Goal: Information Seeking & Learning: Learn about a topic

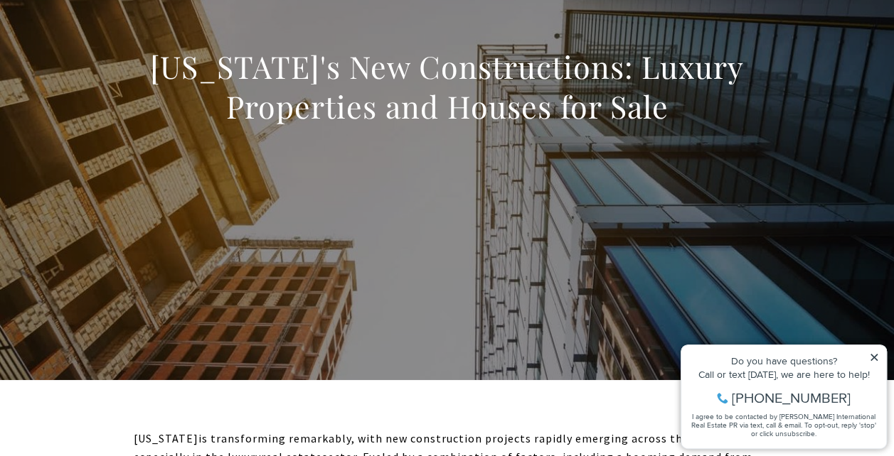
scroll to position [355, 0]
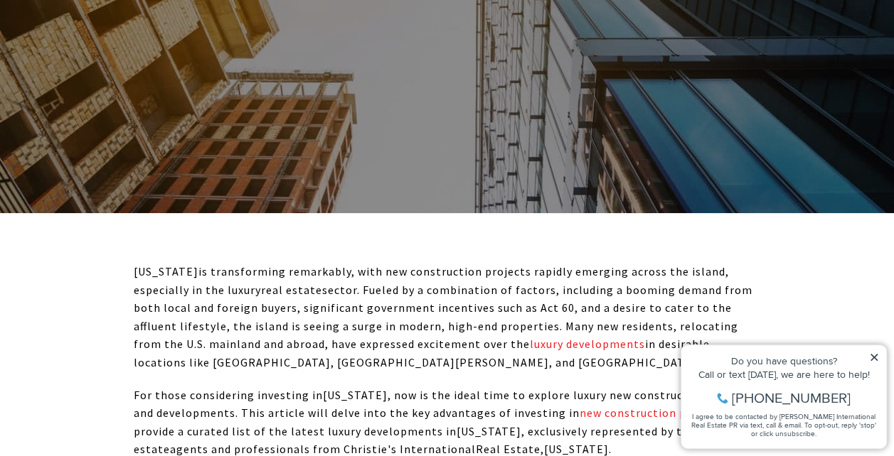
click at [878, 358] on icon at bounding box center [874, 358] width 10 height 10
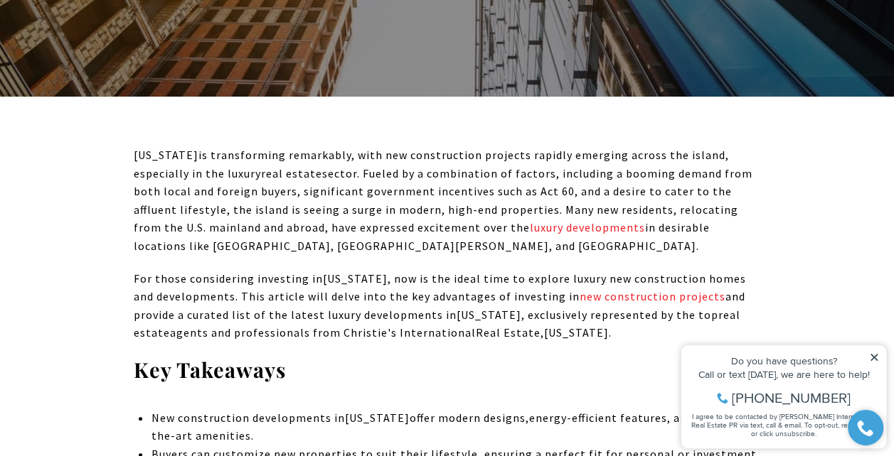
scroll to position [569, 0]
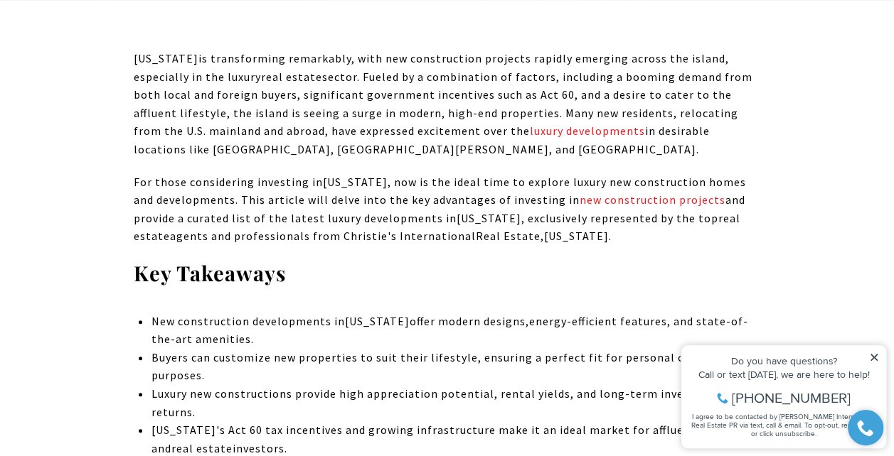
click at [878, 357] on icon at bounding box center [874, 358] width 10 height 10
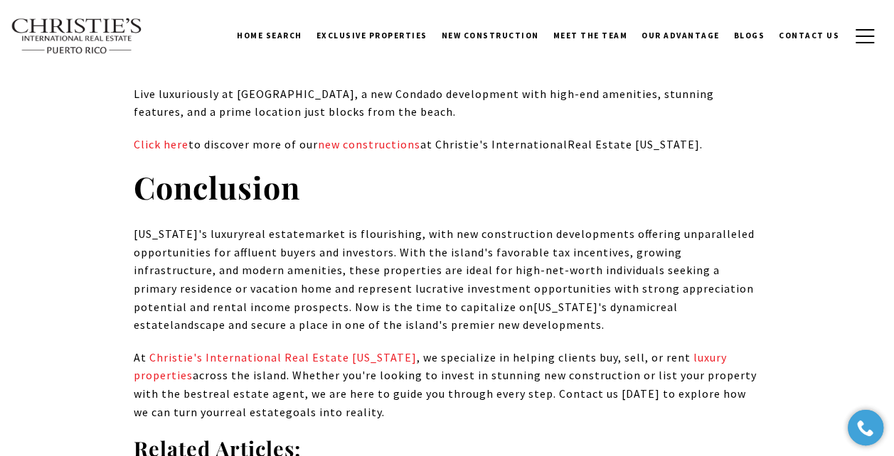
scroll to position [8460, 0]
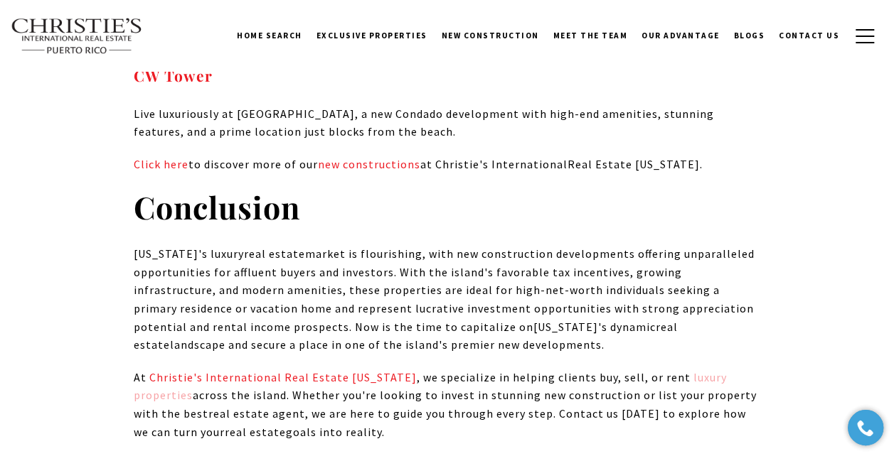
click at [164, 370] on span "luxury properties" at bounding box center [430, 386] width 593 height 33
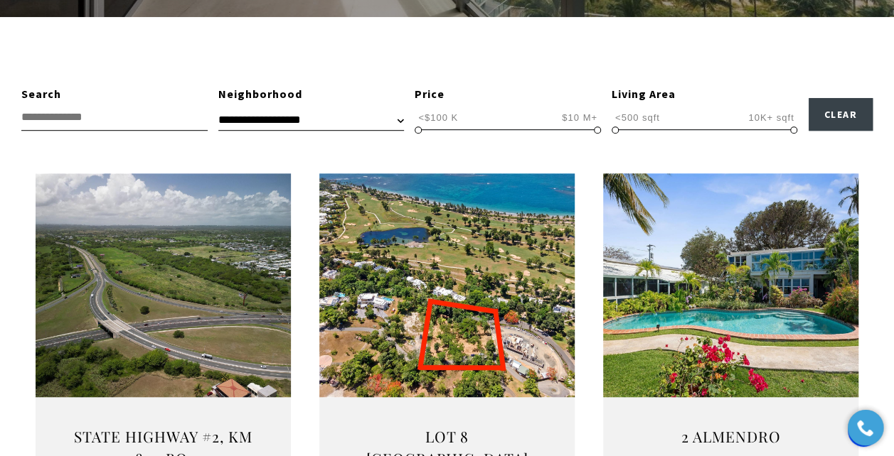
scroll to position [427, 0]
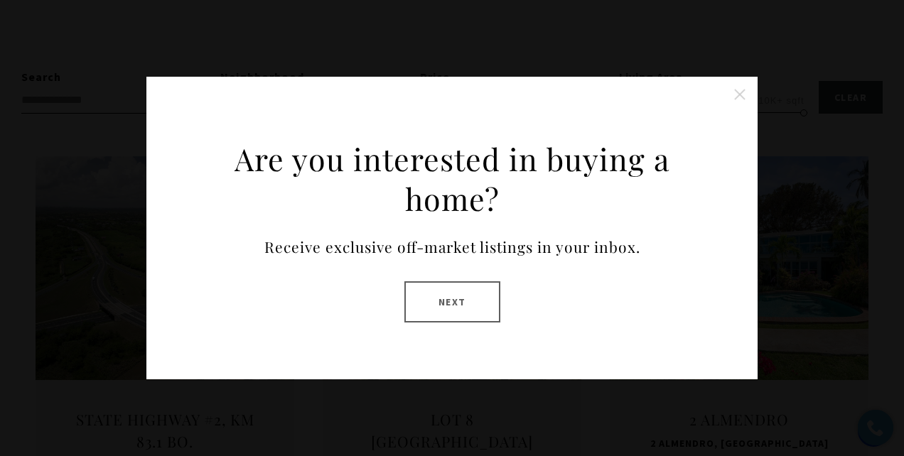
click at [741, 95] on button "Close this option" at bounding box center [740, 94] width 28 height 28
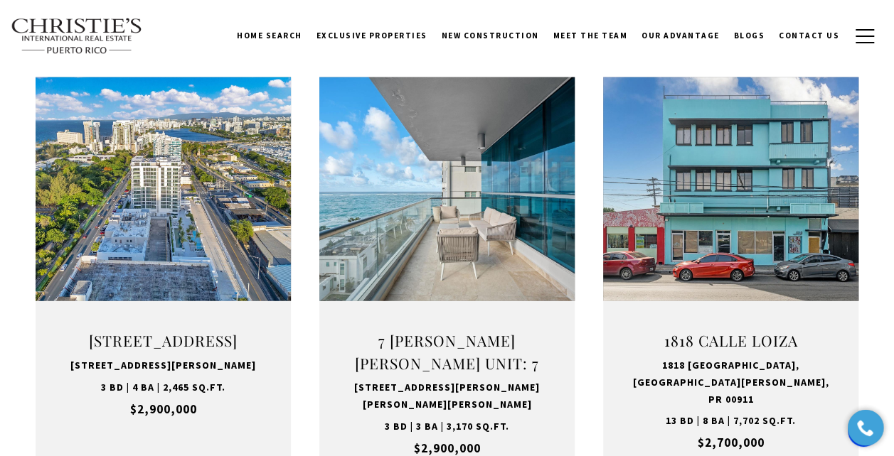
scroll to position [1422, 0]
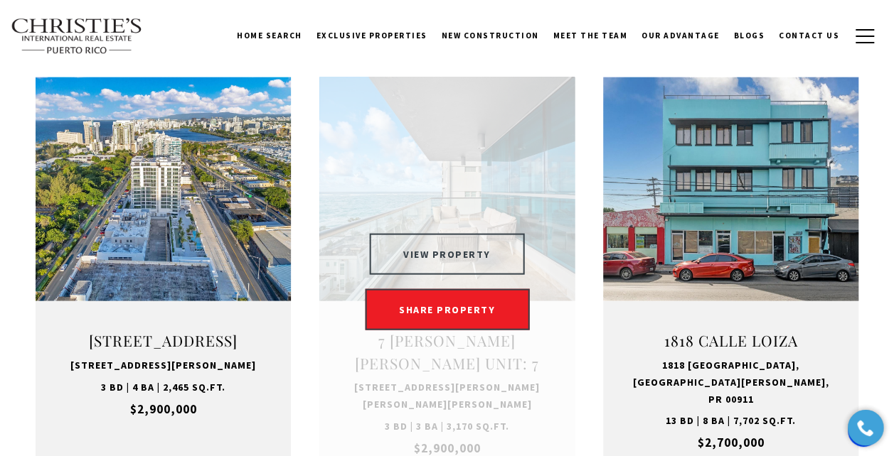
click at [435, 234] on button "VIEW PROPERTY" at bounding box center [447, 254] width 156 height 41
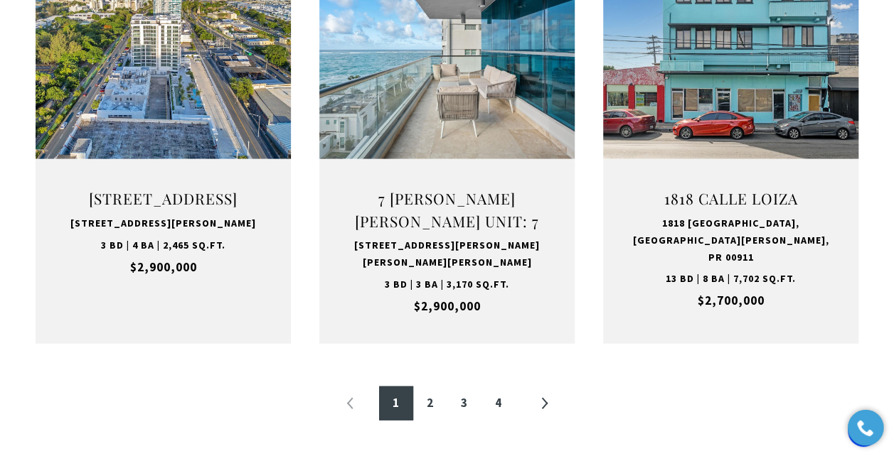
scroll to position [1635, 0]
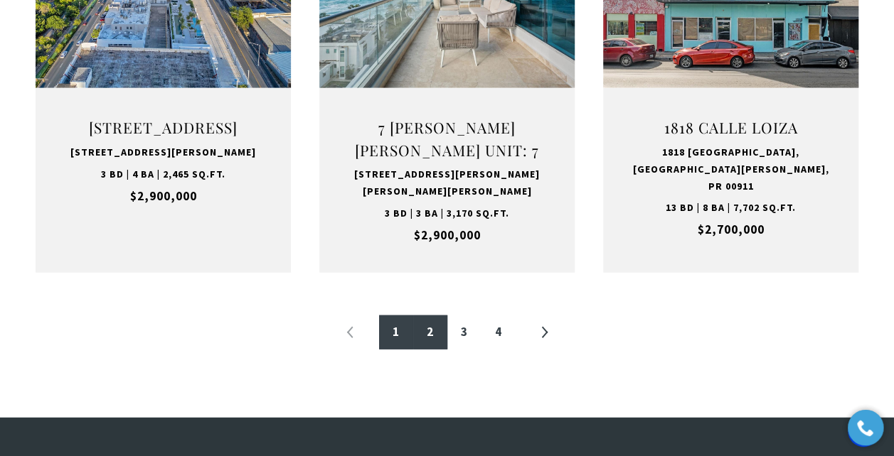
click at [433, 316] on link "2" at bounding box center [430, 333] width 34 height 34
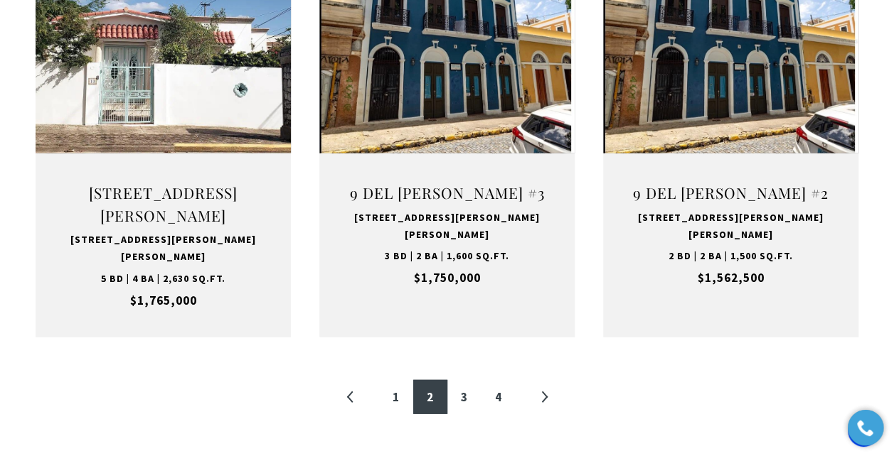
scroll to position [1599, 0]
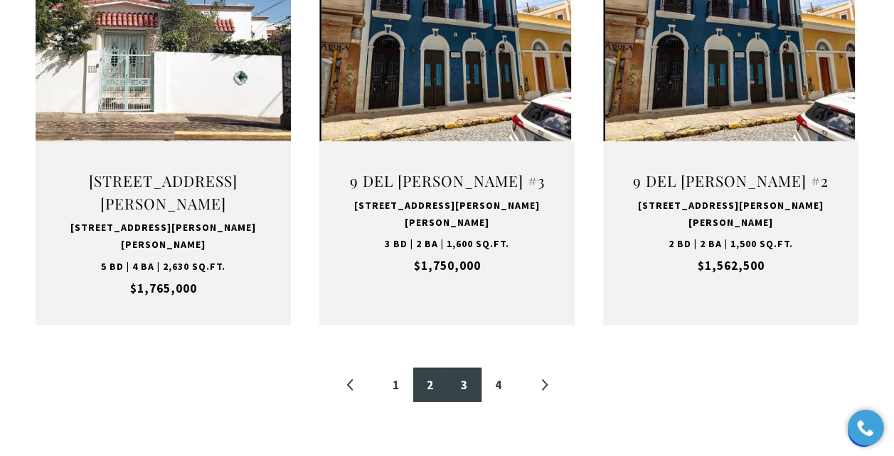
click at [459, 368] on link "3" at bounding box center [464, 385] width 34 height 34
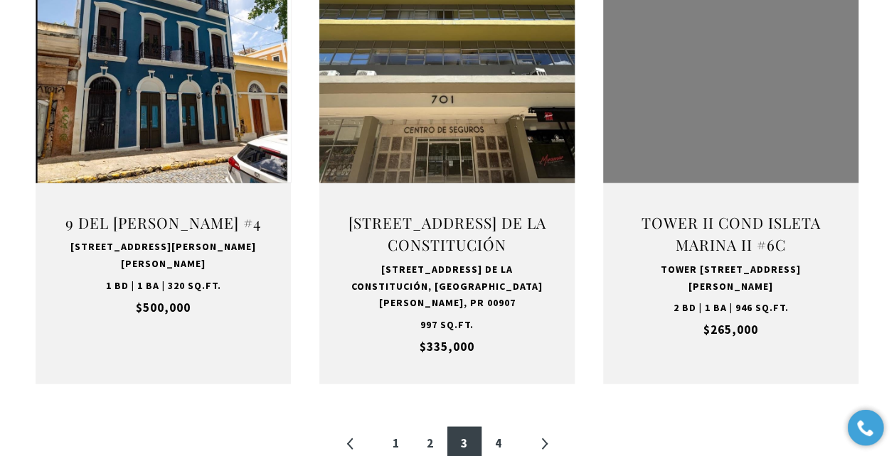
scroll to position [1571, 0]
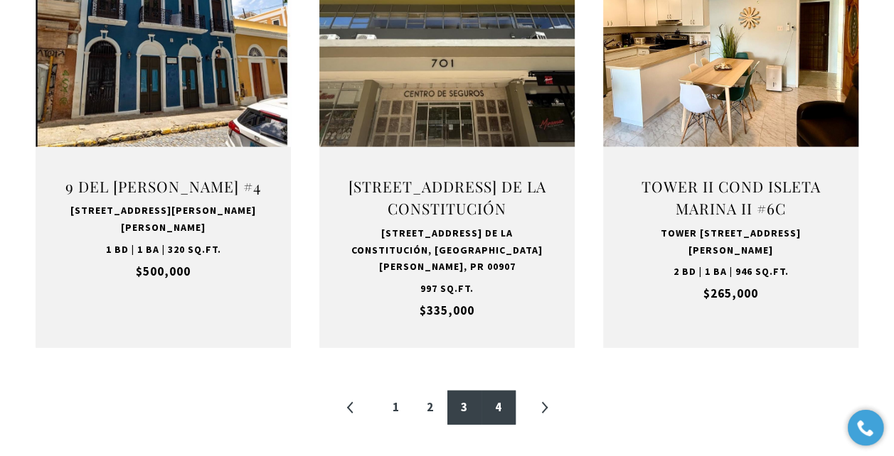
click at [500, 391] on link "4" at bounding box center [498, 408] width 34 height 34
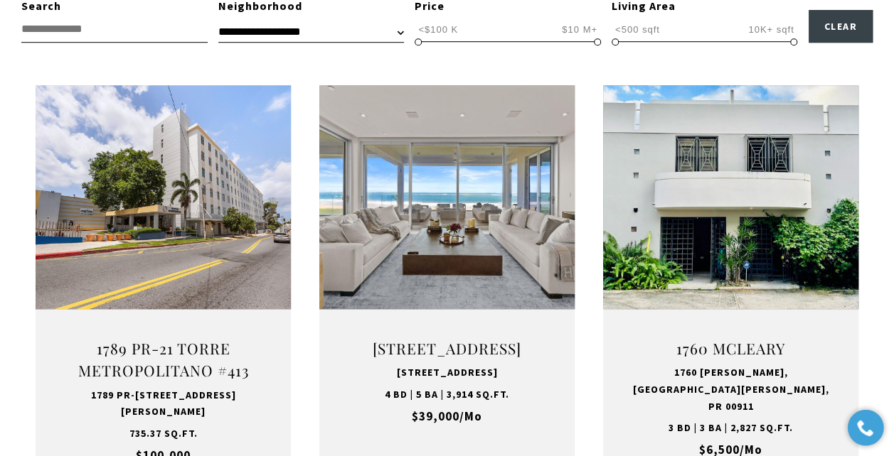
scroll to position [569, 0]
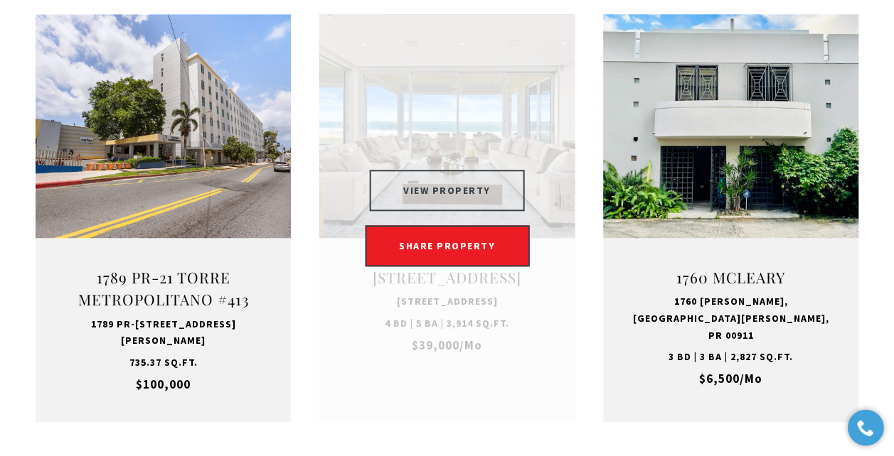
click at [449, 182] on button "VIEW PROPERTY" at bounding box center [447, 190] width 156 height 41
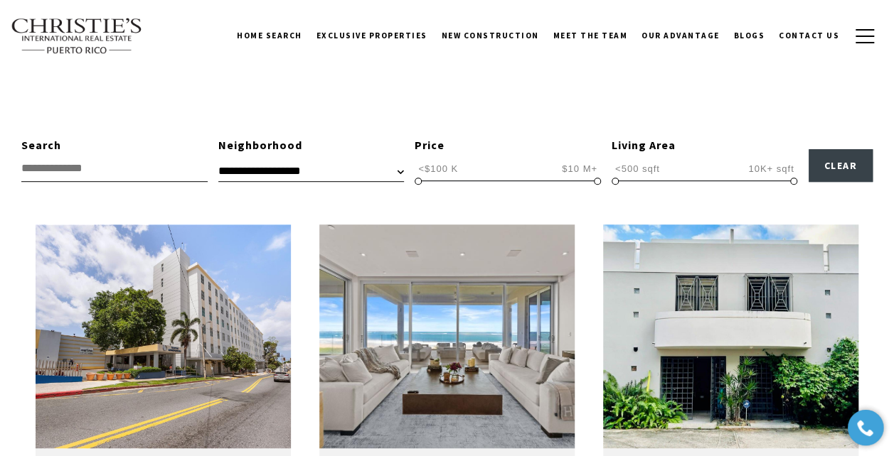
scroll to position [284, 0]
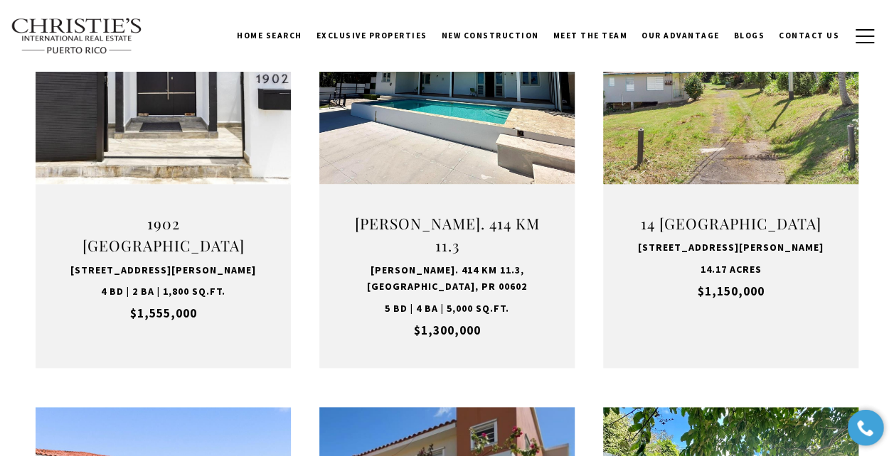
scroll to position [427, 0]
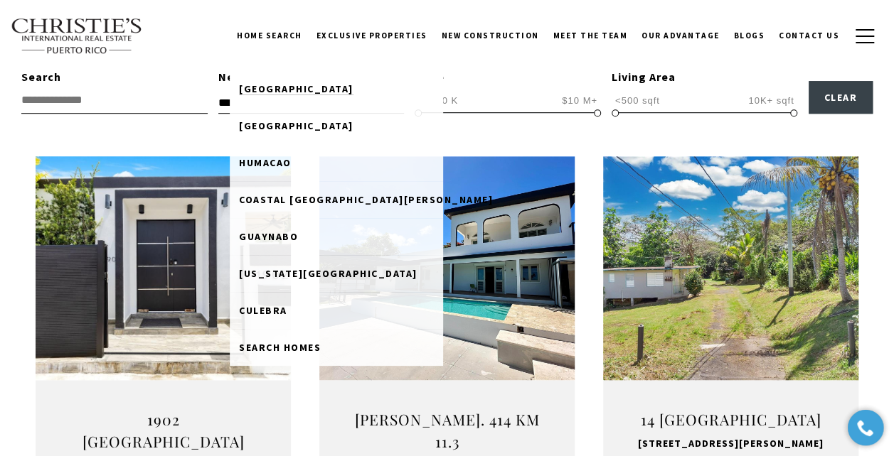
click at [288, 80] on link "[GEOGRAPHIC_DATA]" at bounding box center [336, 88] width 213 height 37
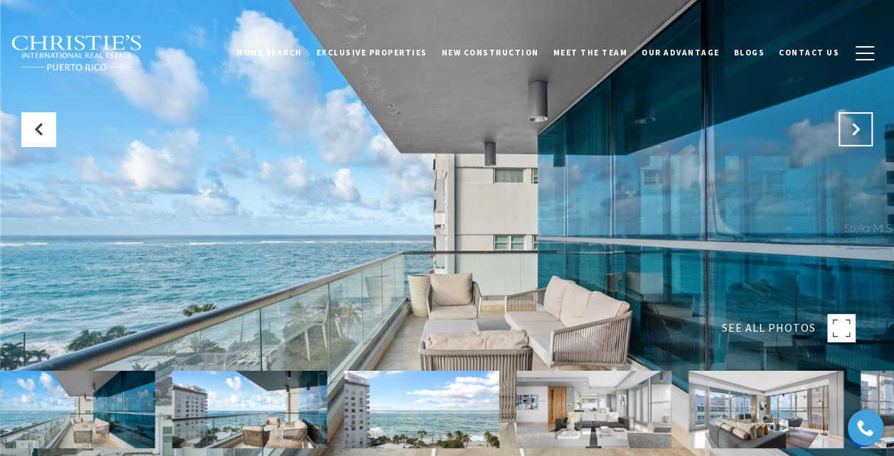
click at [846, 128] on button "Next Slide" at bounding box center [855, 129] width 34 height 34
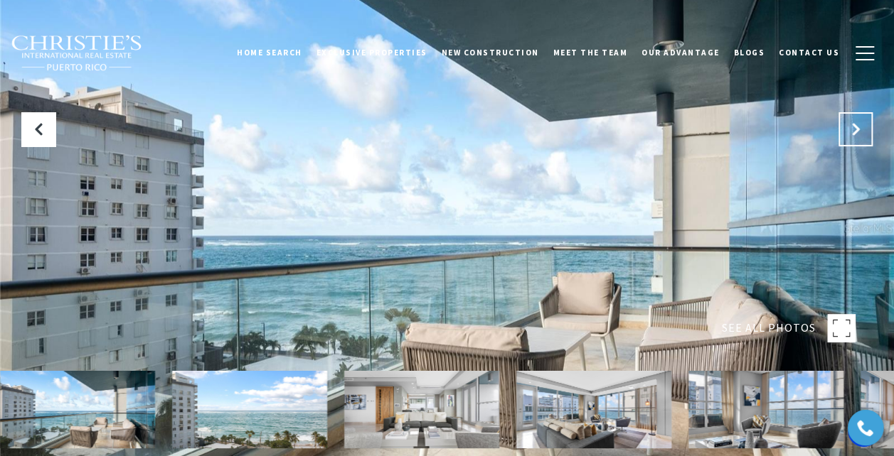
click at [846, 128] on button "Next Slide" at bounding box center [855, 129] width 34 height 34
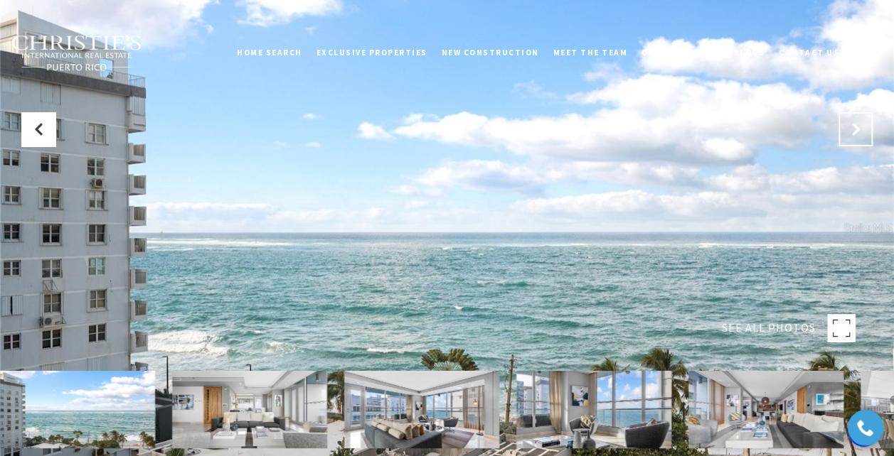
click at [846, 128] on button "Next Slide" at bounding box center [855, 129] width 34 height 34
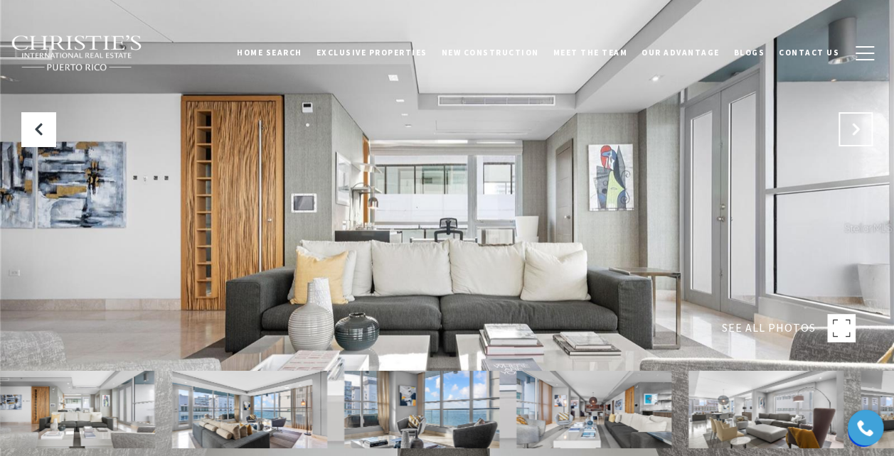
click at [851, 144] on button "Next Slide" at bounding box center [855, 129] width 34 height 34
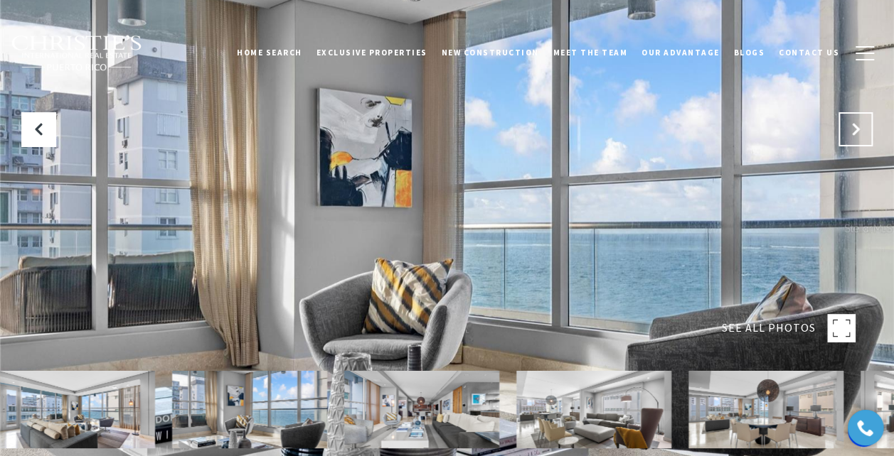
click at [853, 134] on icon "Next Slide" at bounding box center [855, 129] width 14 height 14
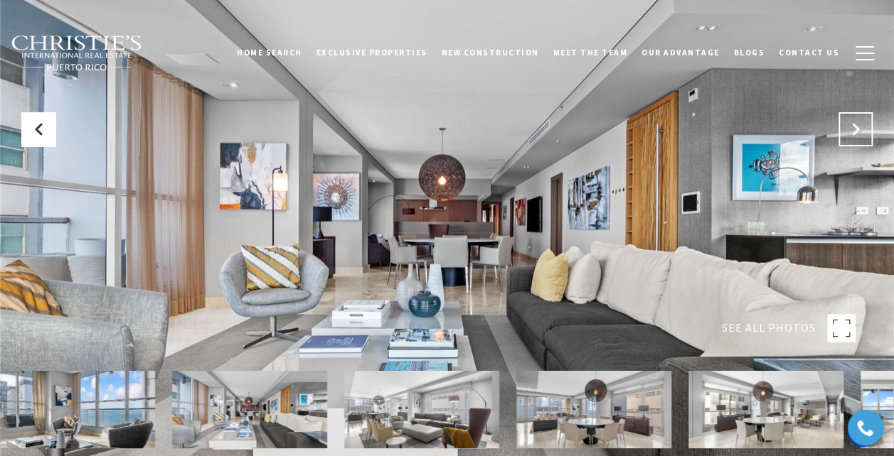
click at [853, 134] on icon "Next Slide" at bounding box center [855, 129] width 14 height 14
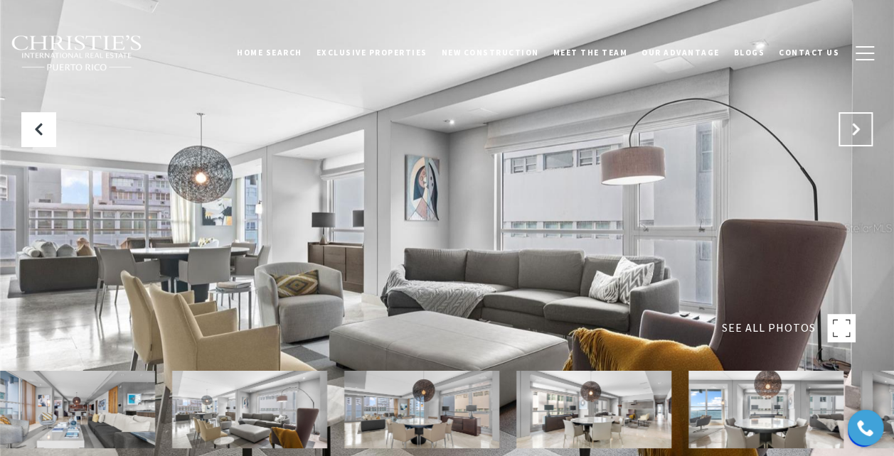
click at [853, 134] on icon "Next Slide" at bounding box center [855, 129] width 14 height 14
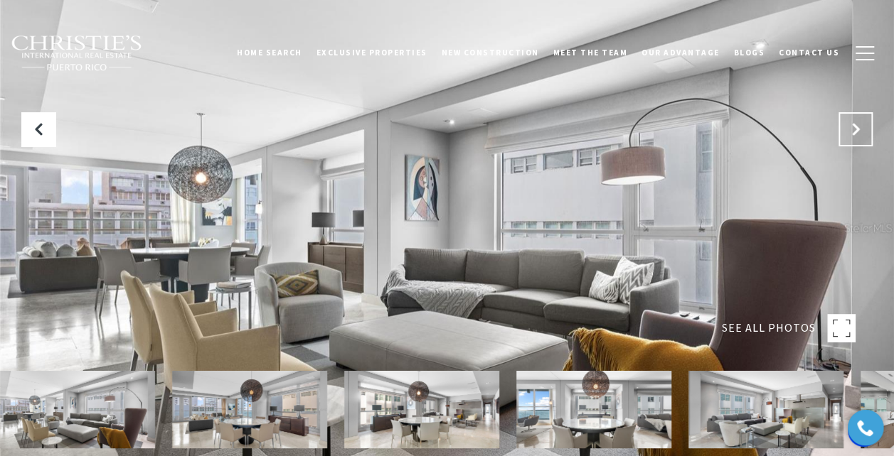
click at [853, 134] on icon "Next Slide" at bounding box center [855, 129] width 14 height 14
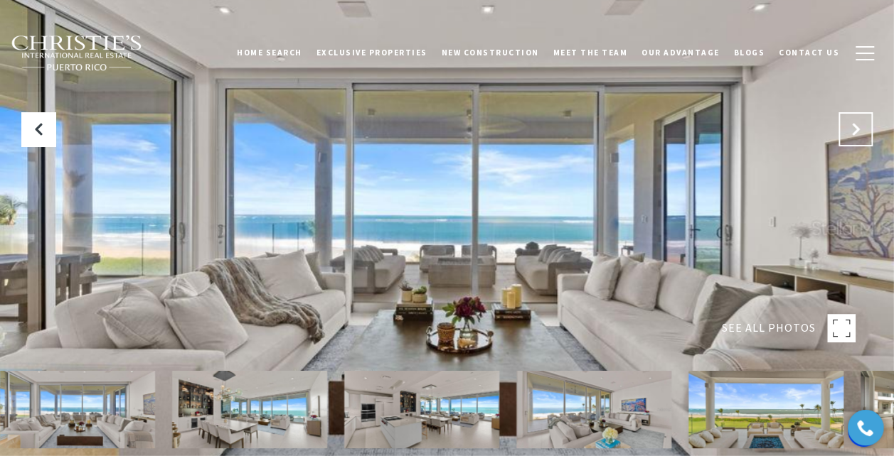
click at [856, 132] on icon "Next Slide" at bounding box center [855, 129] width 14 height 14
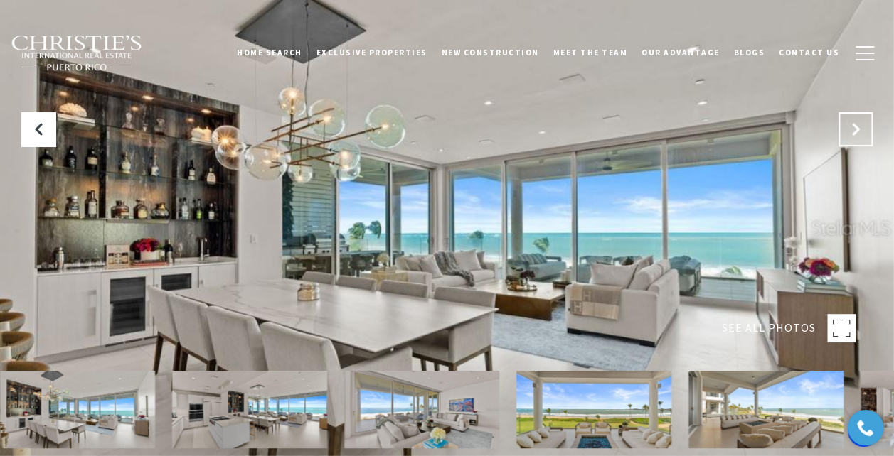
click at [856, 132] on icon "Next Slide" at bounding box center [855, 129] width 14 height 14
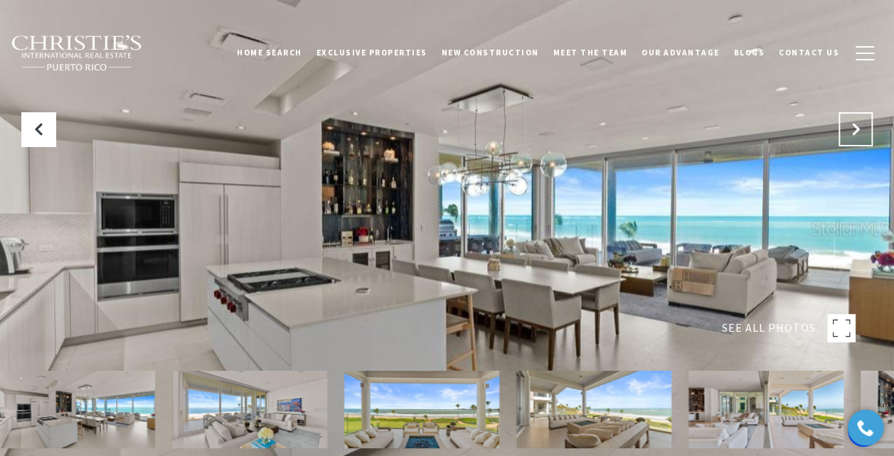
click at [856, 132] on icon "Next Slide" at bounding box center [855, 129] width 14 height 14
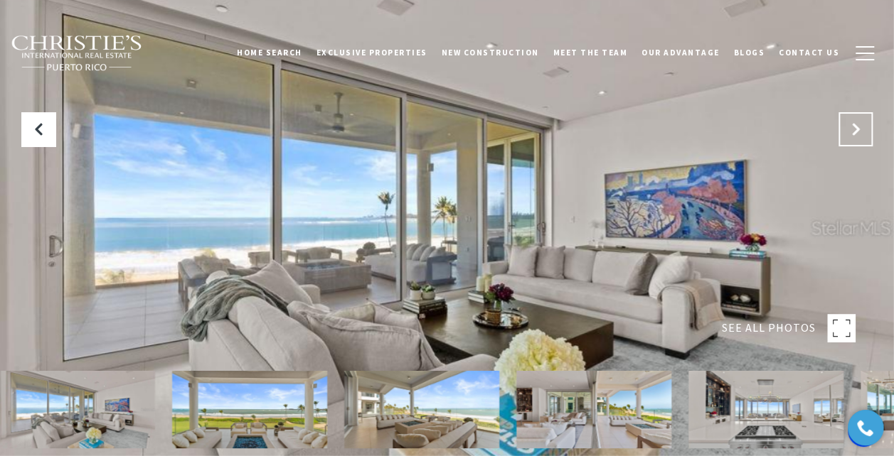
click at [856, 132] on icon "Next Slide" at bounding box center [855, 129] width 14 height 14
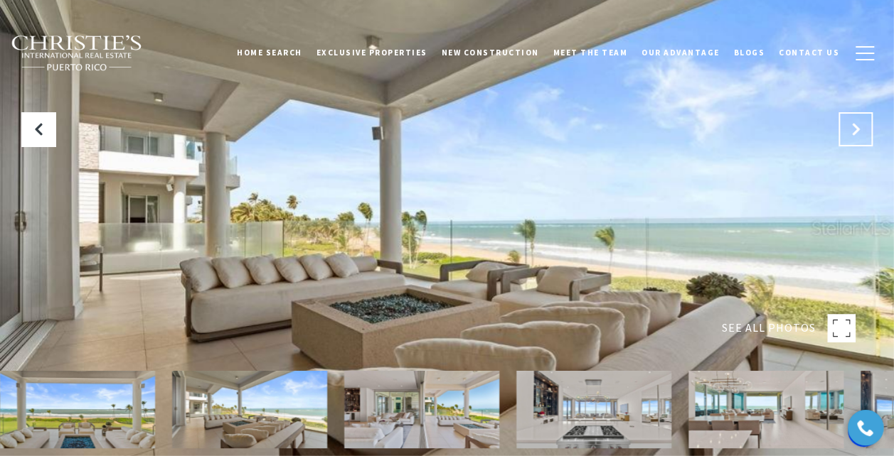
click at [856, 132] on icon "Next Slide" at bounding box center [855, 129] width 14 height 14
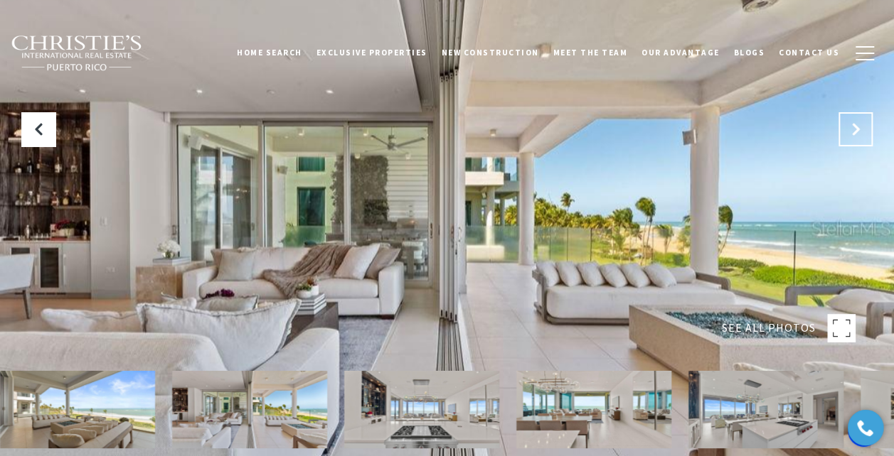
click at [856, 132] on icon "Next Slide" at bounding box center [855, 129] width 14 height 14
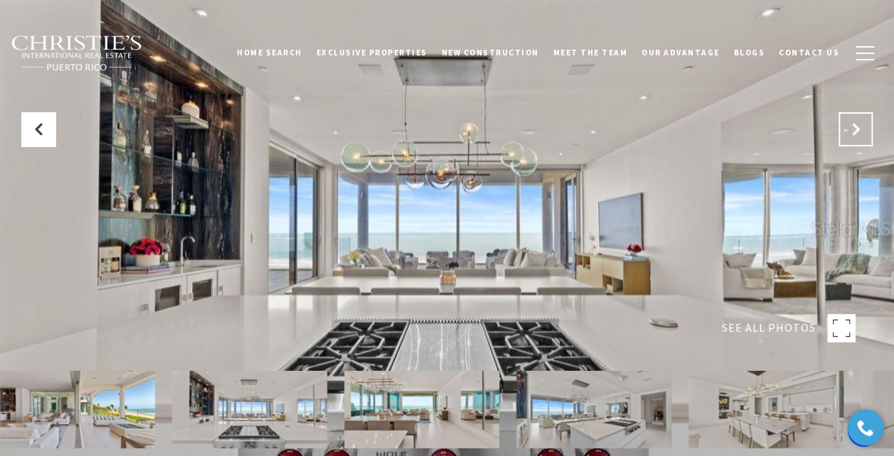
click at [856, 132] on icon "Next Slide" at bounding box center [855, 129] width 14 height 14
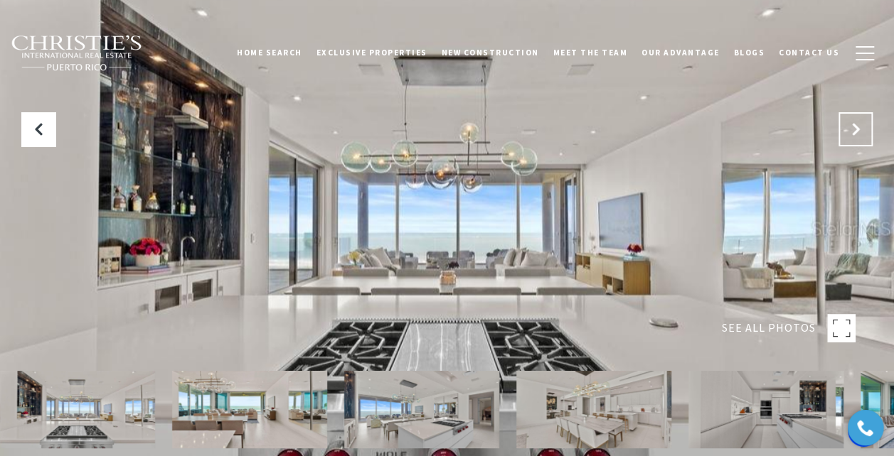
click at [856, 132] on icon "Next Slide" at bounding box center [855, 129] width 14 height 14
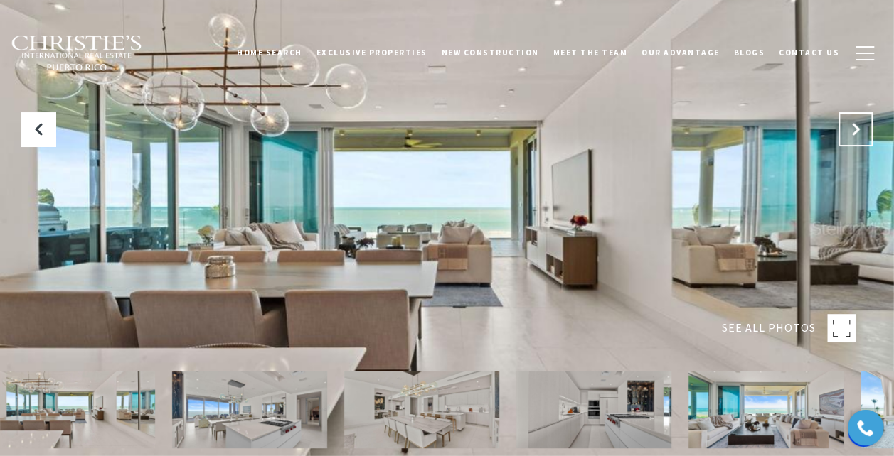
click at [856, 132] on icon "Next Slide" at bounding box center [855, 129] width 14 height 14
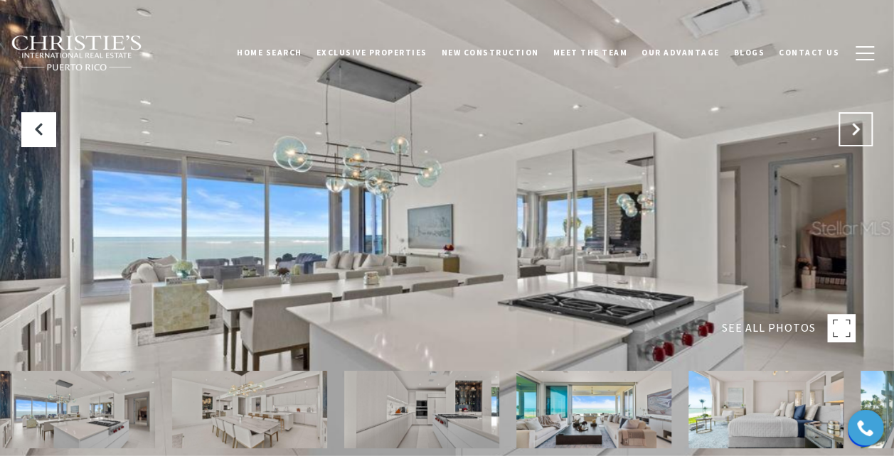
click at [856, 132] on icon "Next Slide" at bounding box center [855, 129] width 14 height 14
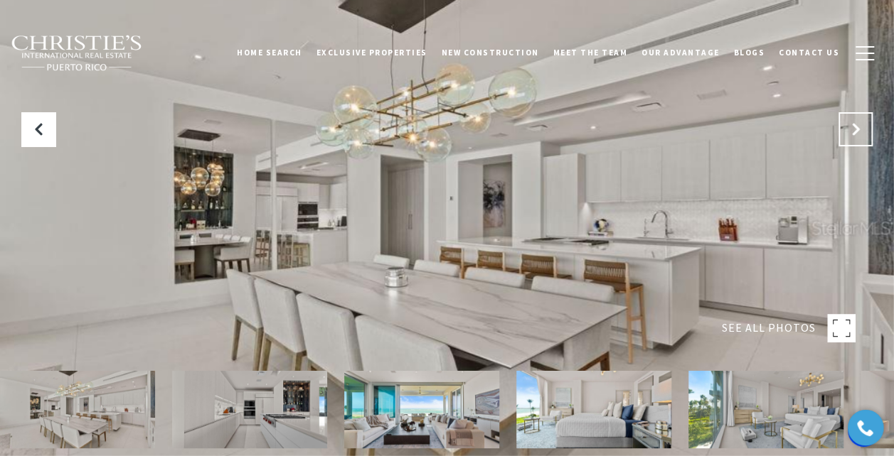
click at [856, 132] on icon "Next Slide" at bounding box center [855, 129] width 14 height 14
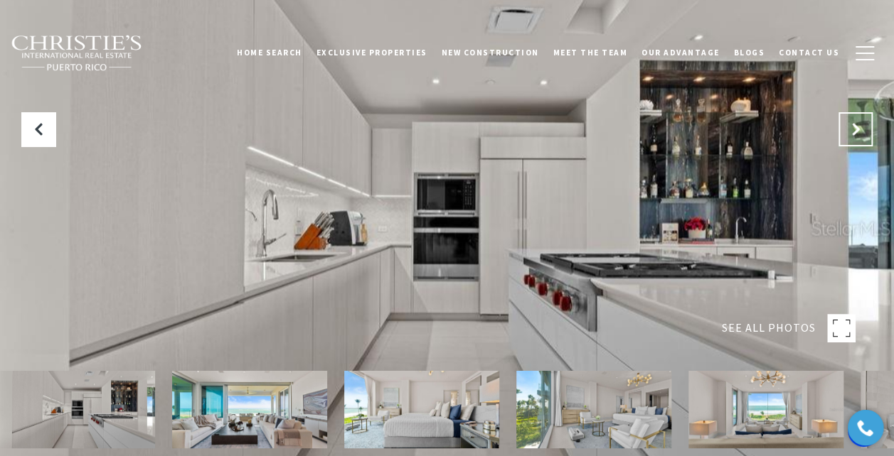
click at [856, 132] on icon "Next Slide" at bounding box center [855, 129] width 14 height 14
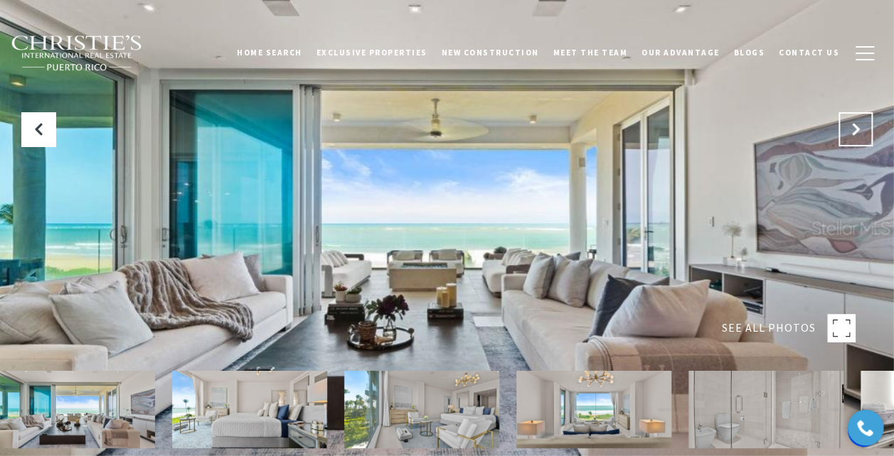
click at [856, 132] on icon "Next Slide" at bounding box center [855, 129] width 14 height 14
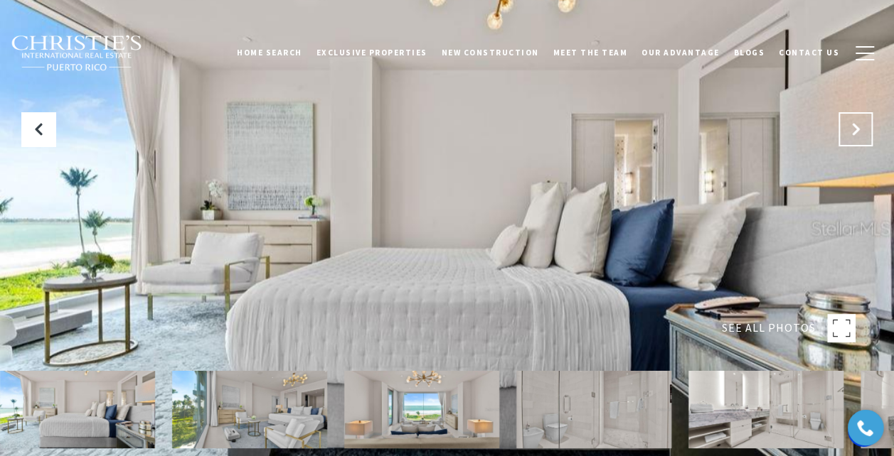
click at [856, 132] on icon "Next Slide" at bounding box center [855, 129] width 14 height 14
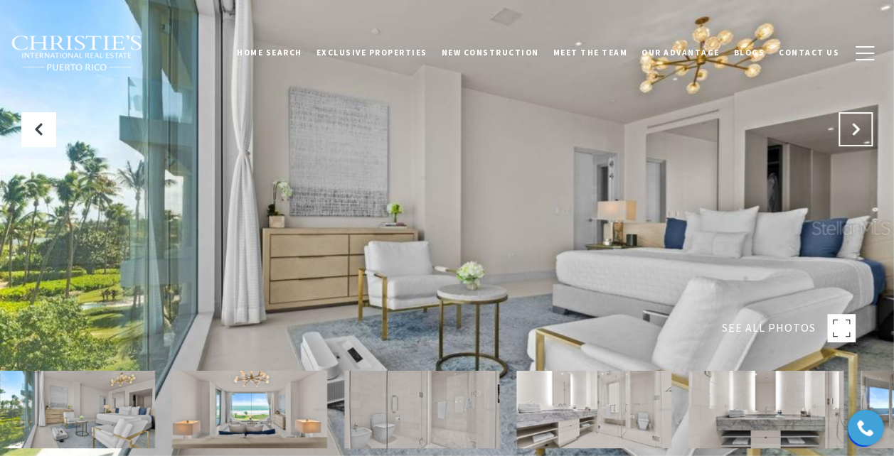
click at [856, 132] on icon "Next Slide" at bounding box center [855, 129] width 14 height 14
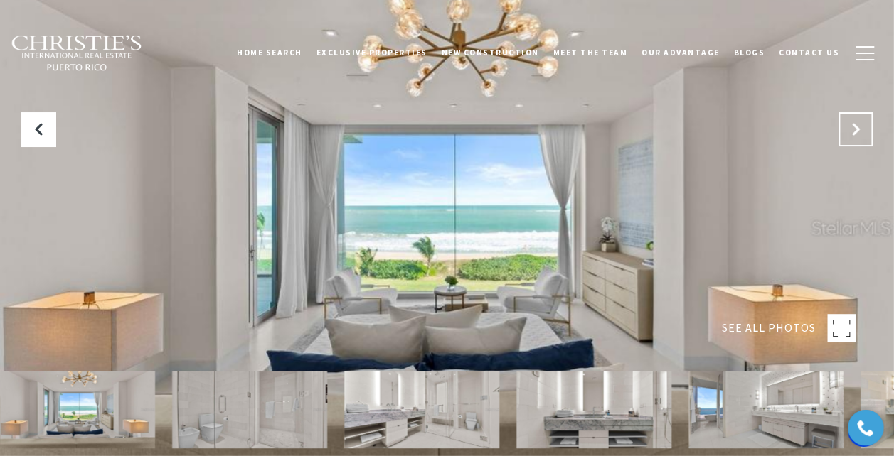
click at [856, 132] on icon "Next Slide" at bounding box center [855, 129] width 14 height 14
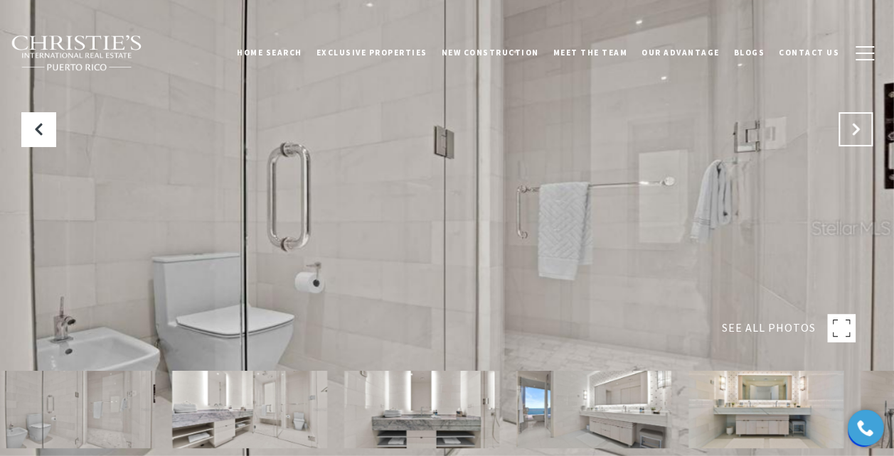
click at [856, 132] on icon "Next Slide" at bounding box center [855, 129] width 14 height 14
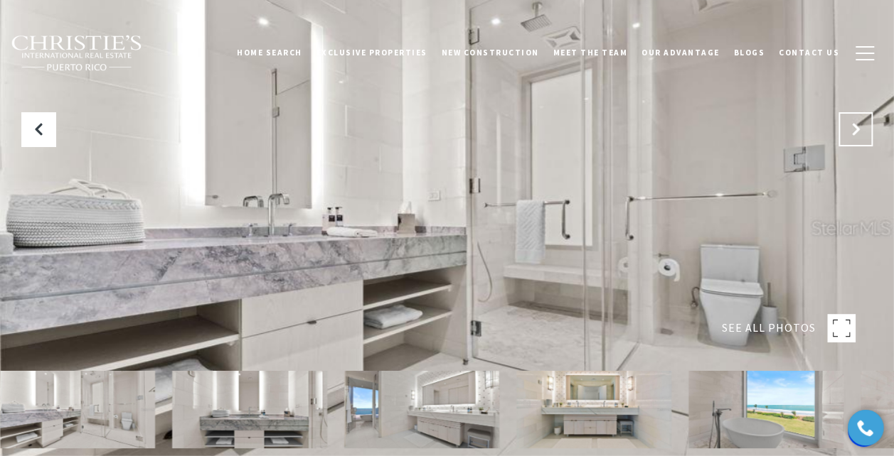
click at [856, 132] on icon "Next Slide" at bounding box center [855, 129] width 14 height 14
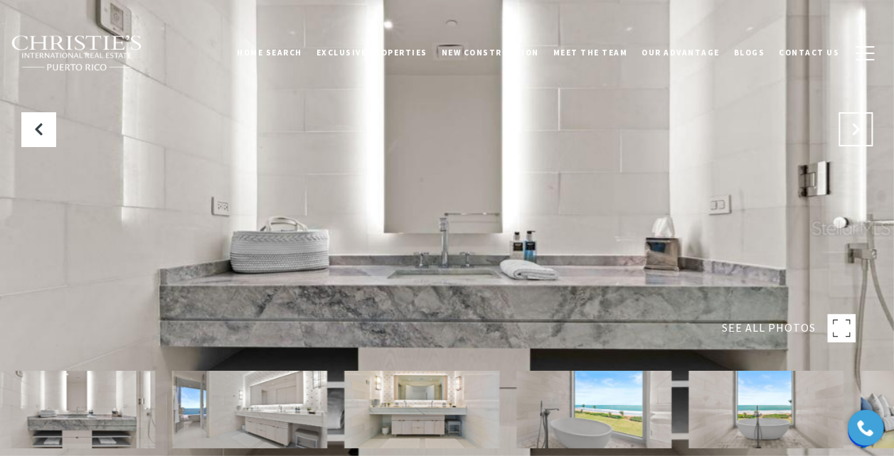
click at [856, 132] on icon "Next Slide" at bounding box center [855, 129] width 14 height 14
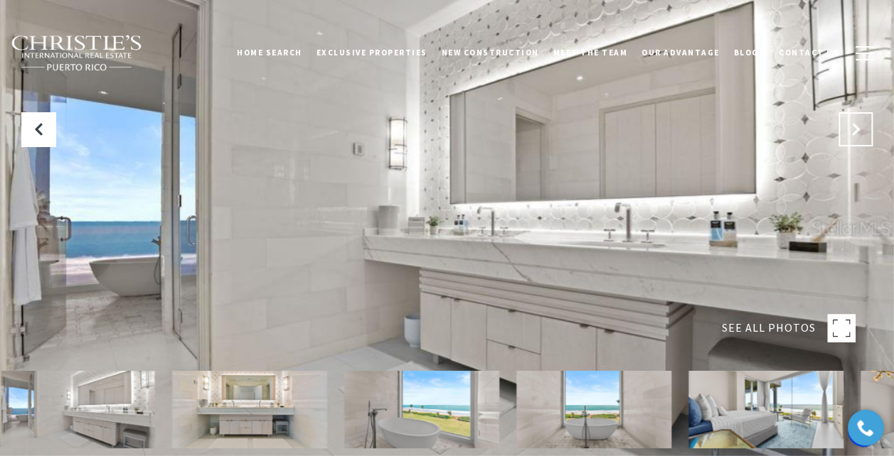
click at [856, 132] on icon "Next Slide" at bounding box center [855, 129] width 14 height 14
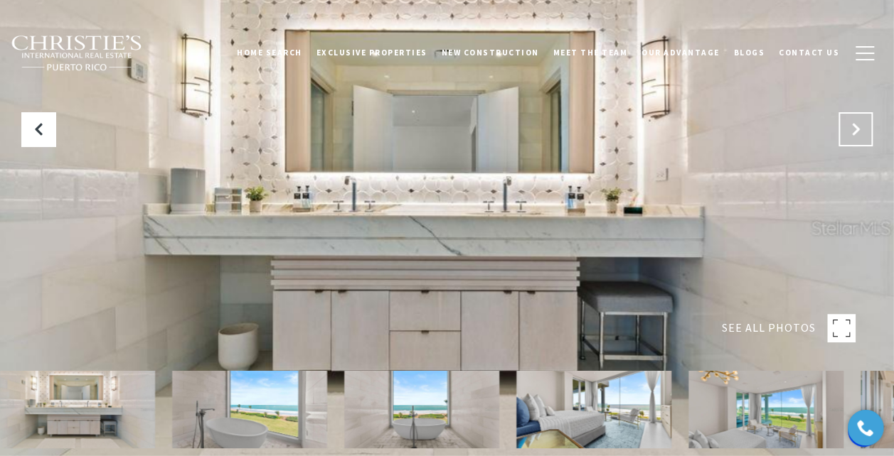
click at [856, 132] on icon "Next Slide" at bounding box center [855, 129] width 14 height 14
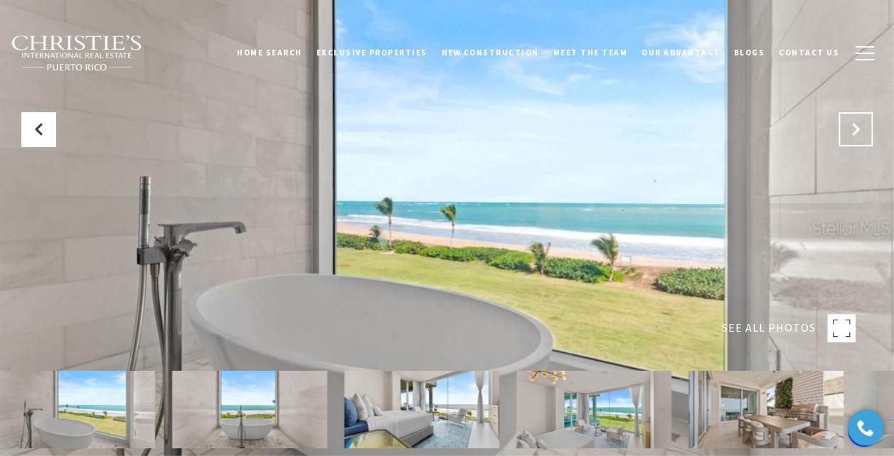
click at [856, 132] on icon "Next Slide" at bounding box center [855, 129] width 14 height 14
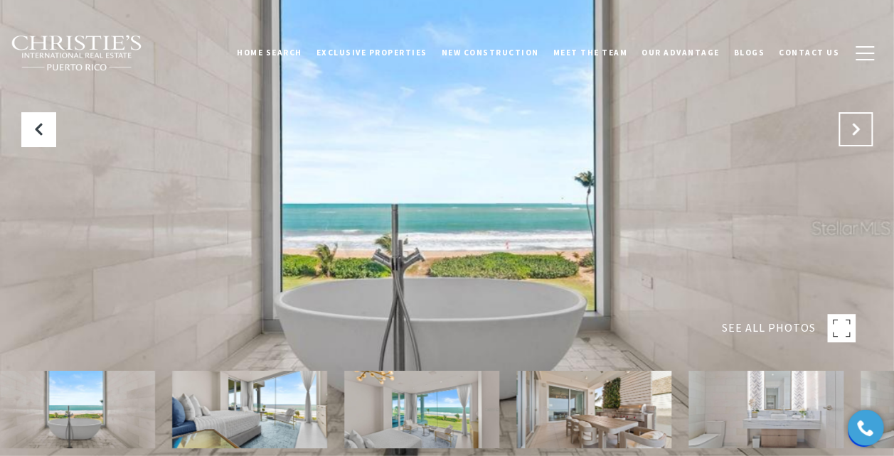
click at [856, 132] on icon "Next Slide" at bounding box center [855, 129] width 14 height 14
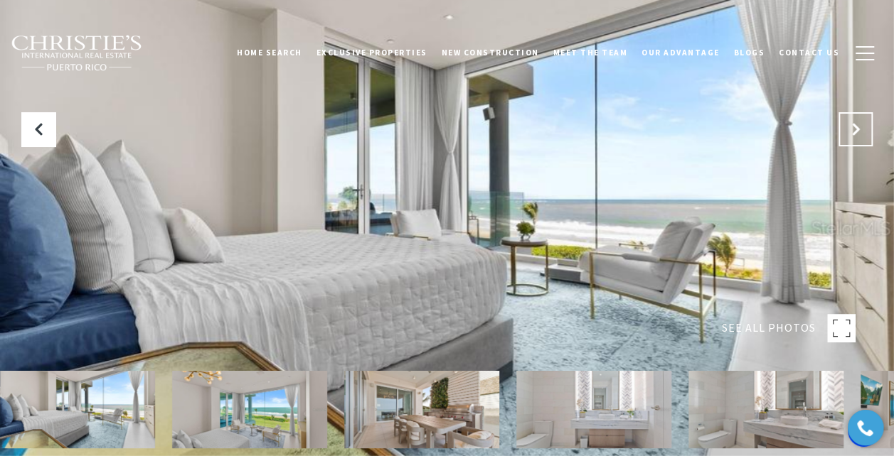
click at [856, 132] on icon "Next Slide" at bounding box center [855, 129] width 14 height 14
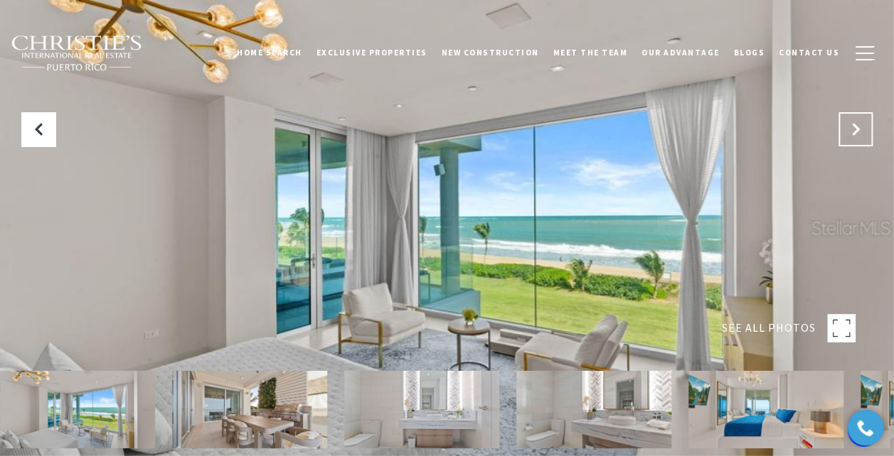
click at [856, 132] on icon "Next Slide" at bounding box center [855, 129] width 14 height 14
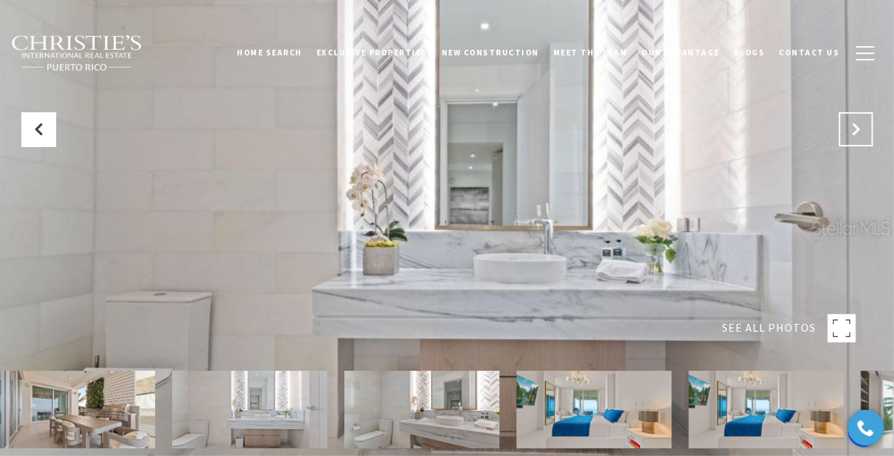
click at [856, 132] on icon "Next Slide" at bounding box center [855, 129] width 14 height 14
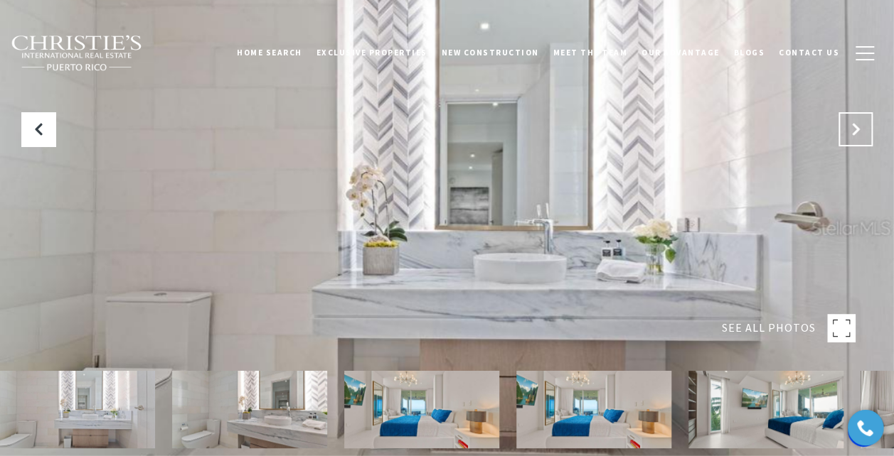
click at [856, 132] on icon "Next Slide" at bounding box center [855, 129] width 14 height 14
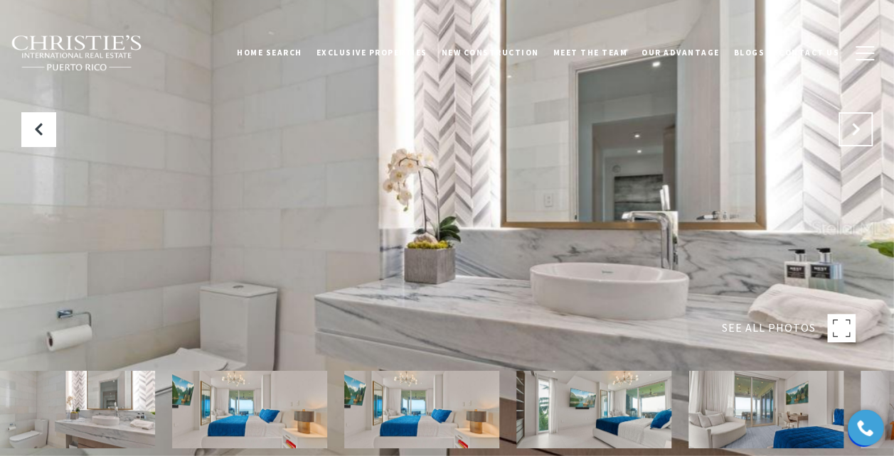
click at [856, 132] on icon "Next Slide" at bounding box center [855, 129] width 14 height 14
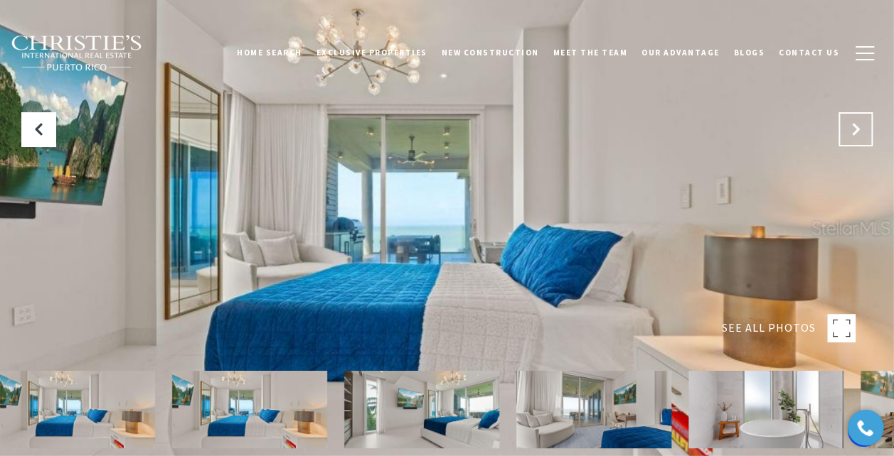
click at [856, 132] on icon "Next Slide" at bounding box center [855, 129] width 14 height 14
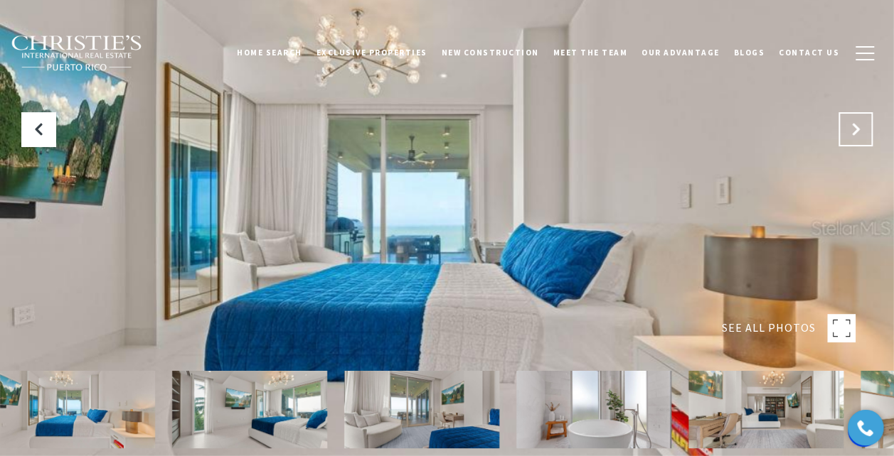
click at [856, 132] on icon "Next Slide" at bounding box center [855, 129] width 14 height 14
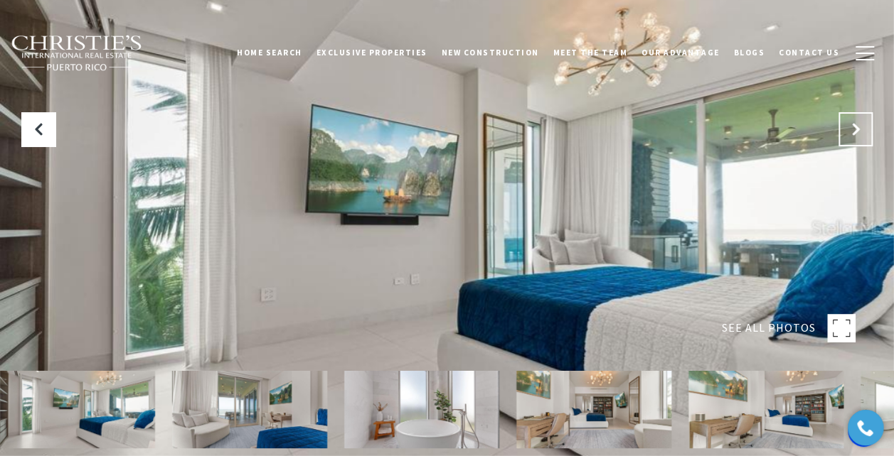
click at [856, 132] on icon "Next Slide" at bounding box center [855, 129] width 14 height 14
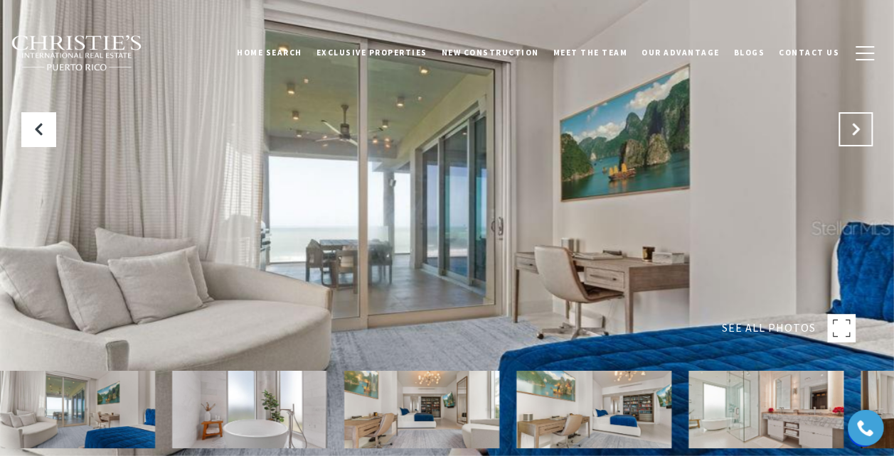
click at [856, 132] on icon "Next Slide" at bounding box center [855, 129] width 14 height 14
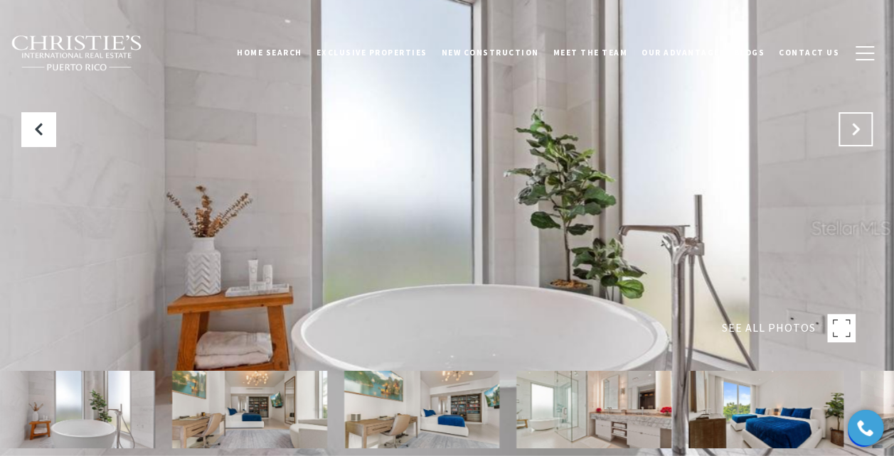
click at [856, 132] on icon "Next Slide" at bounding box center [855, 129] width 14 height 14
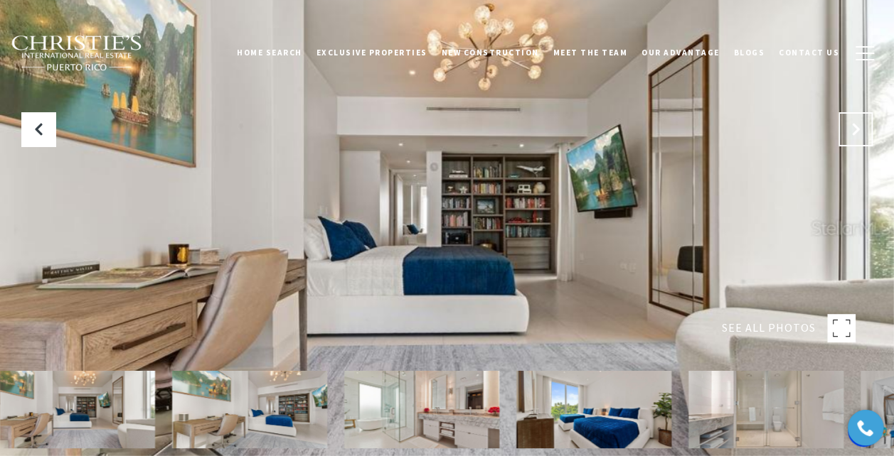
click at [856, 132] on icon "Next Slide" at bounding box center [855, 129] width 14 height 14
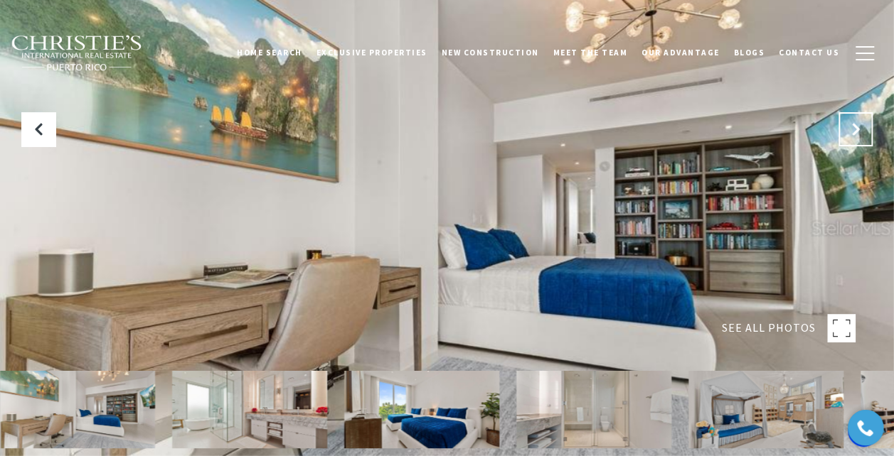
click at [856, 132] on icon "Next Slide" at bounding box center [855, 129] width 14 height 14
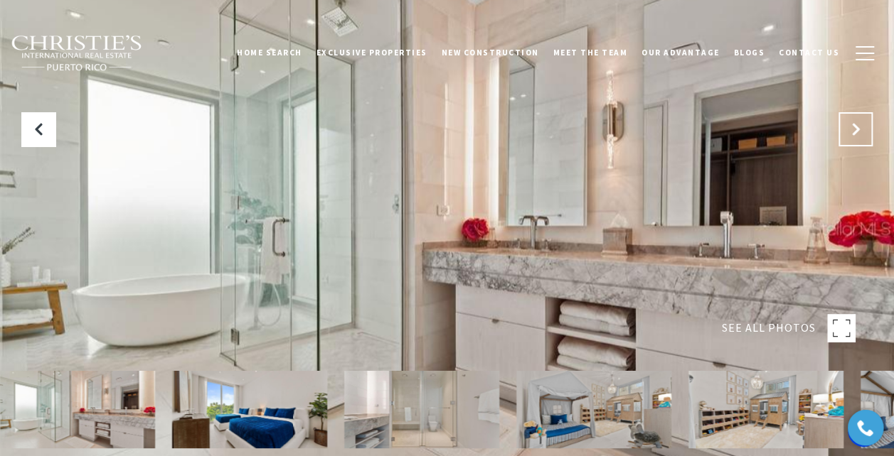
click at [856, 132] on icon "Next Slide" at bounding box center [855, 129] width 14 height 14
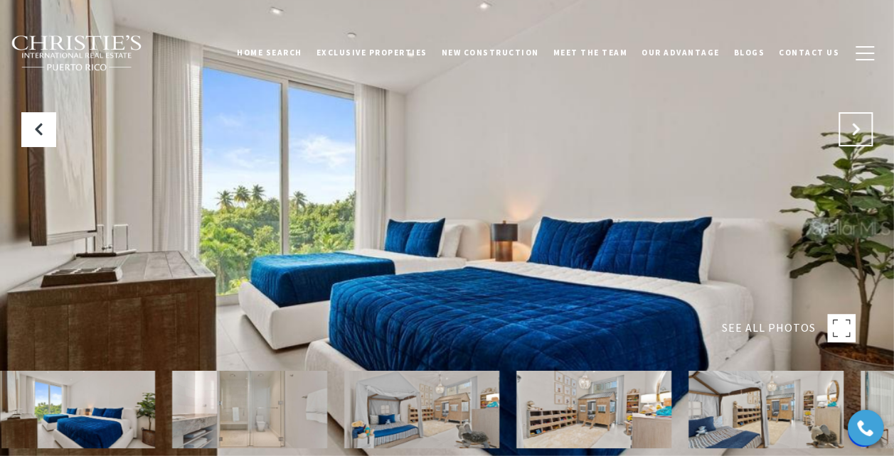
click at [856, 132] on icon "Next Slide" at bounding box center [855, 129] width 14 height 14
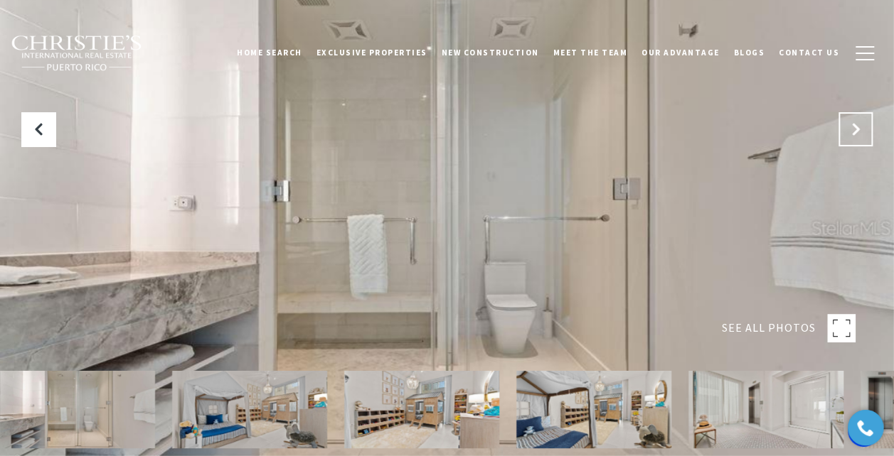
click at [856, 132] on icon "Next Slide" at bounding box center [855, 129] width 14 height 14
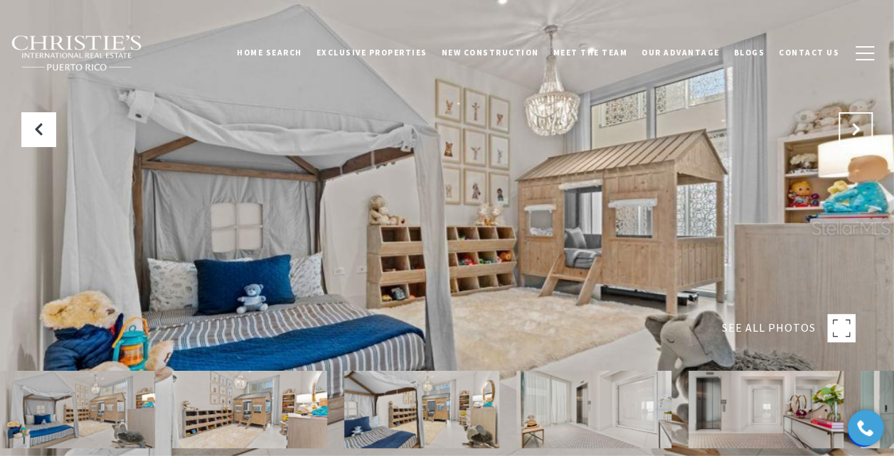
click at [856, 132] on icon "Next Slide" at bounding box center [855, 129] width 14 height 14
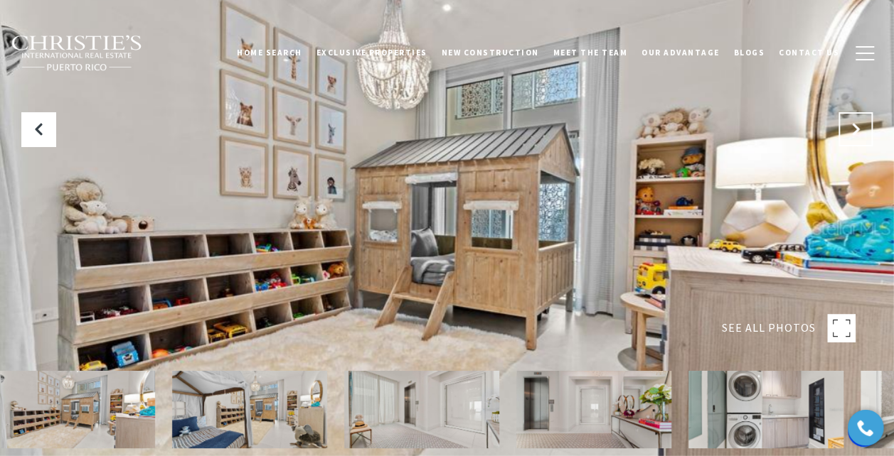
click at [856, 132] on icon "Next Slide" at bounding box center [855, 129] width 14 height 14
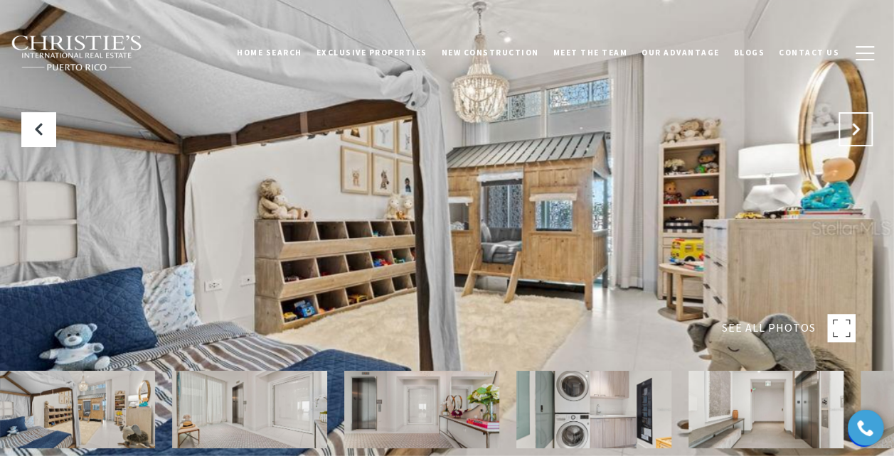
click at [856, 132] on icon "Next Slide" at bounding box center [855, 129] width 14 height 14
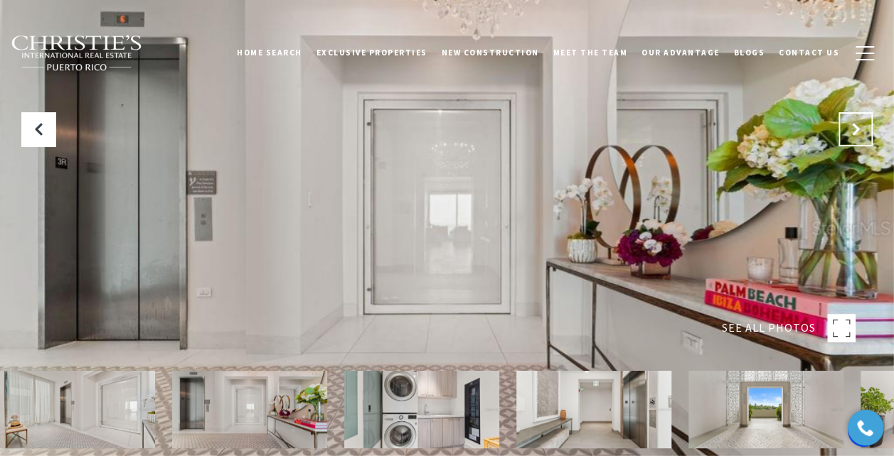
click at [856, 132] on icon "Next Slide" at bounding box center [855, 129] width 14 height 14
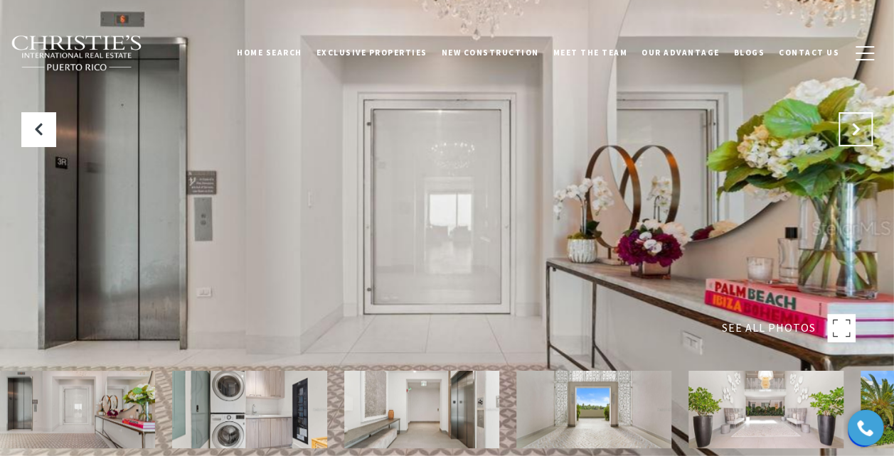
click at [856, 132] on icon "Next Slide" at bounding box center [855, 129] width 14 height 14
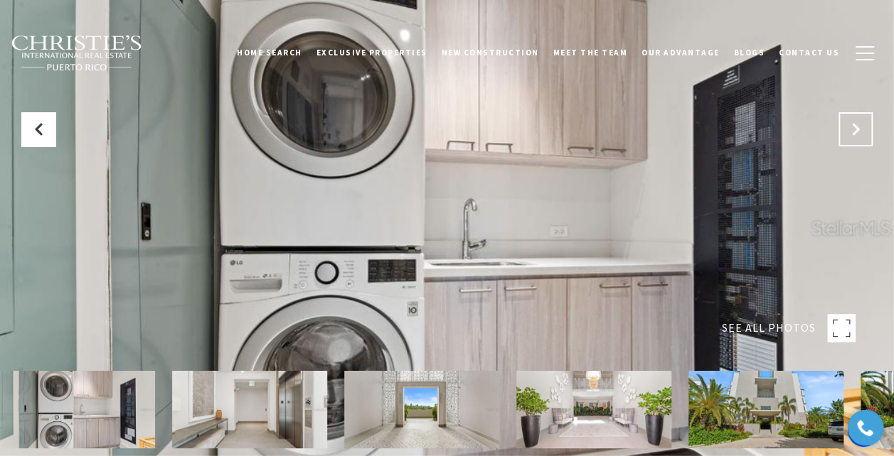
click at [856, 132] on icon "Next Slide" at bounding box center [855, 129] width 14 height 14
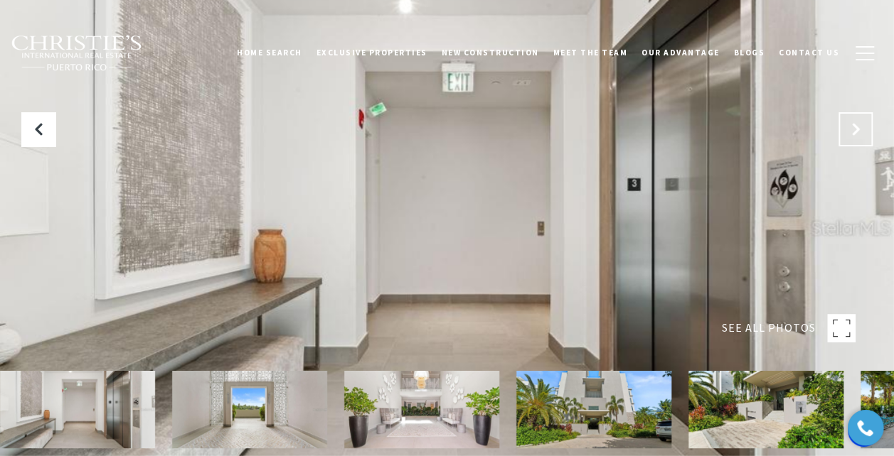
click at [856, 132] on icon "Next Slide" at bounding box center [855, 129] width 14 height 14
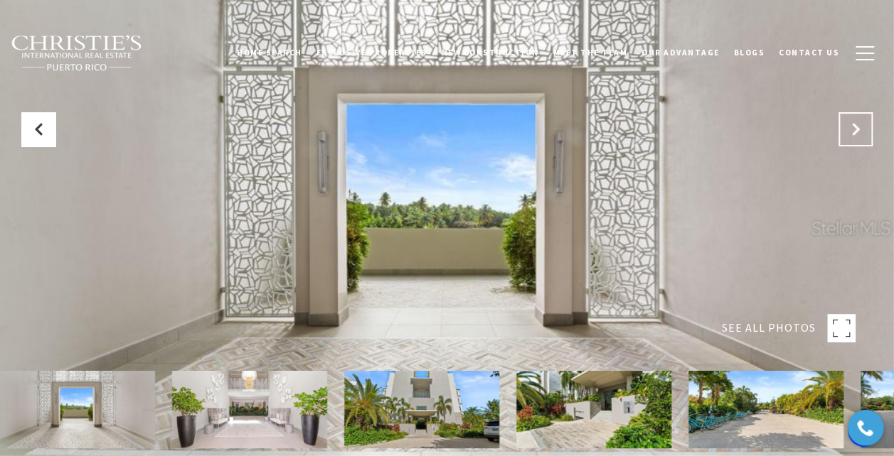
click at [856, 132] on icon "Next Slide" at bounding box center [855, 129] width 14 height 14
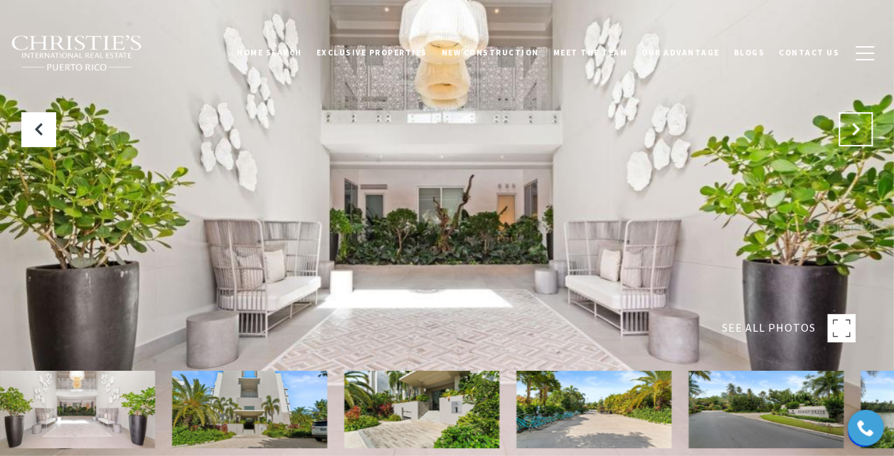
click at [856, 132] on icon "Next Slide" at bounding box center [855, 129] width 14 height 14
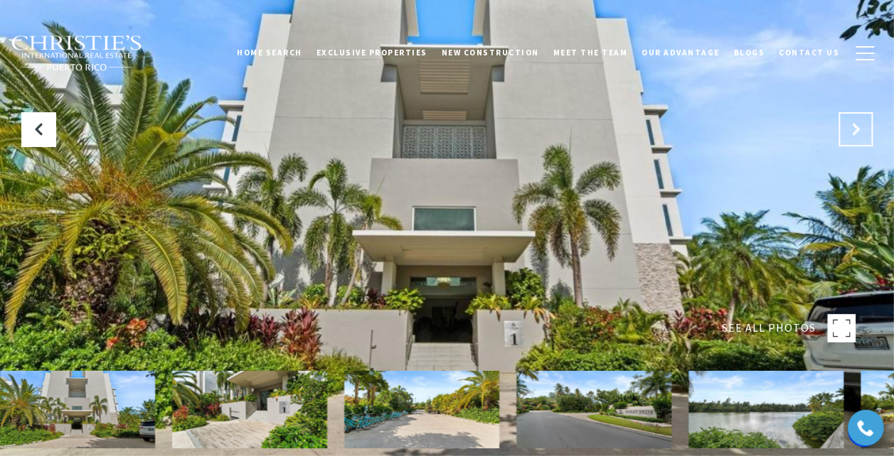
click at [856, 132] on icon "Next Slide" at bounding box center [855, 129] width 14 height 14
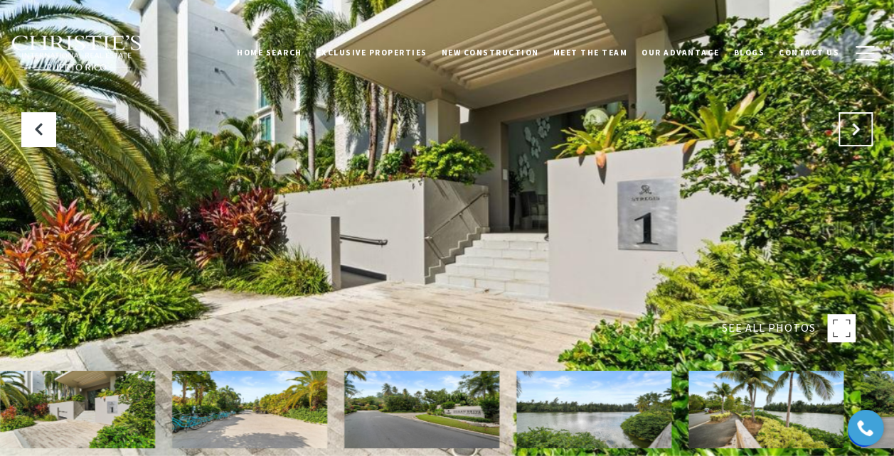
click at [856, 132] on icon "Next Slide" at bounding box center [855, 129] width 14 height 14
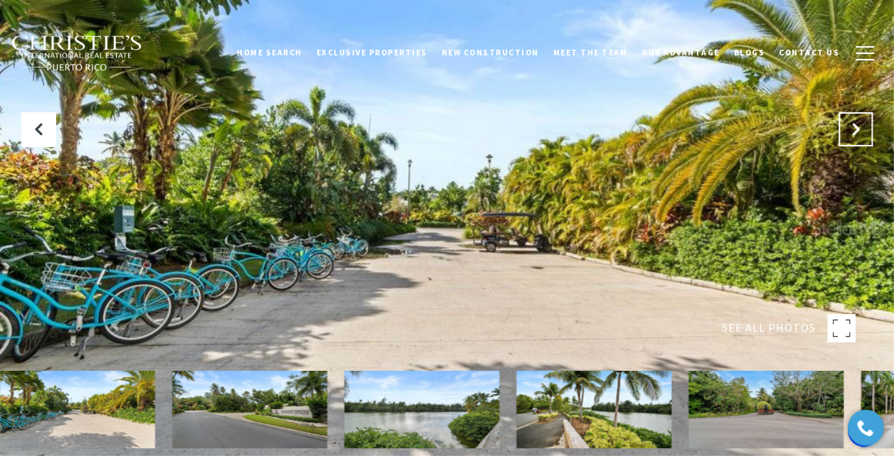
click at [856, 132] on icon "Next Slide" at bounding box center [855, 129] width 14 height 14
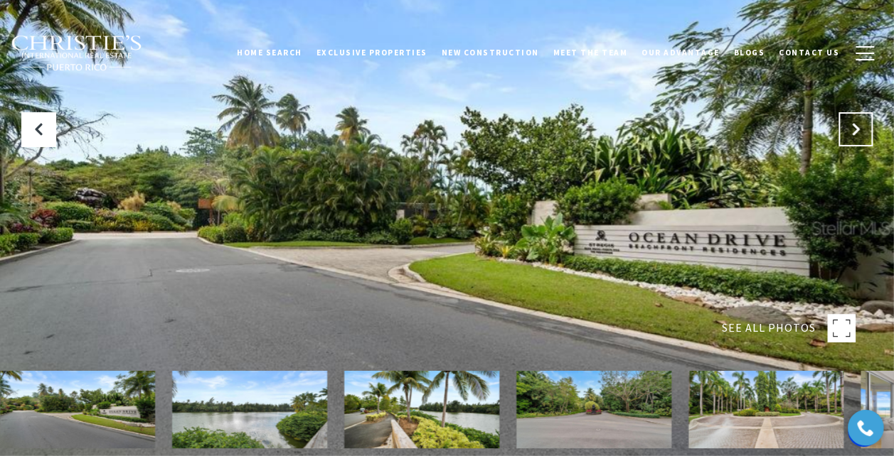
click at [856, 132] on icon "Next Slide" at bounding box center [855, 129] width 14 height 14
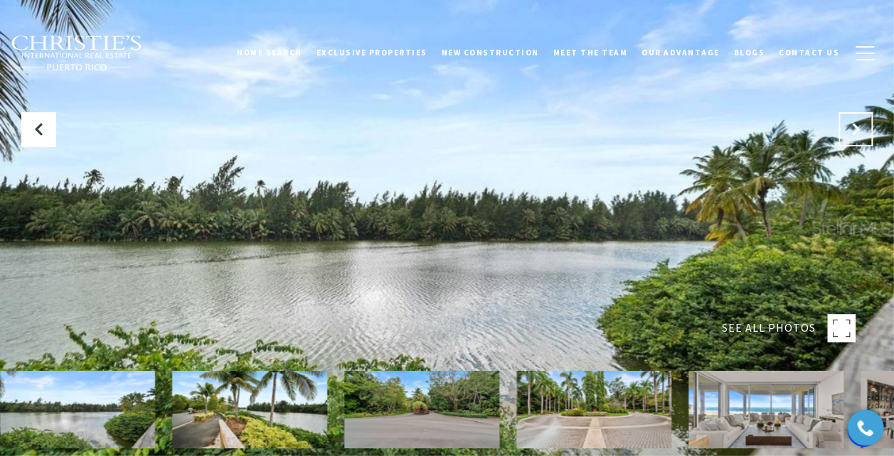
click at [856, 132] on icon "Next Slide" at bounding box center [855, 129] width 14 height 14
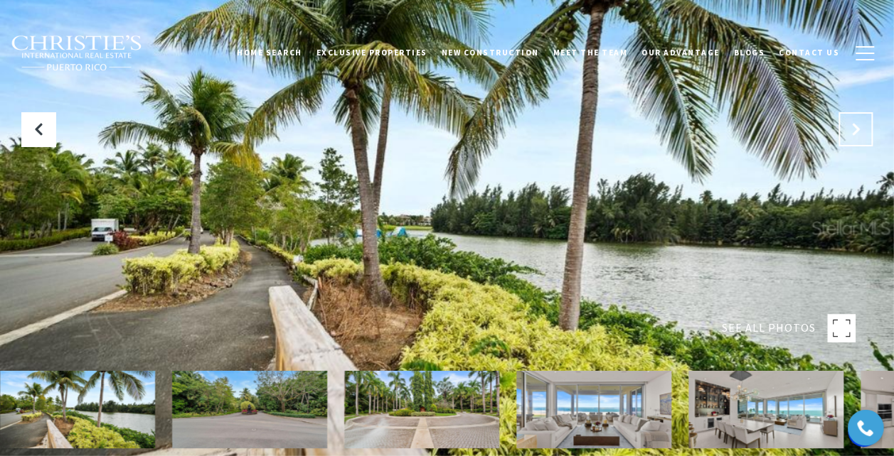
click at [856, 132] on icon "Next Slide" at bounding box center [855, 129] width 14 height 14
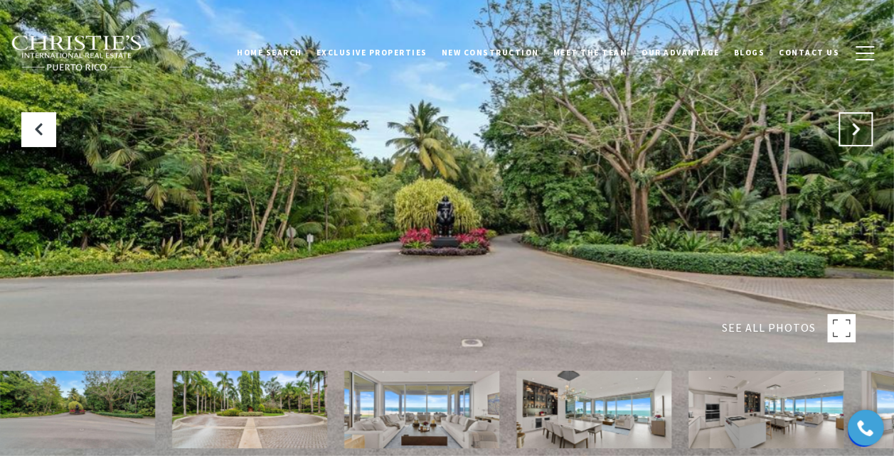
click at [856, 132] on icon "Next Slide" at bounding box center [855, 129] width 14 height 14
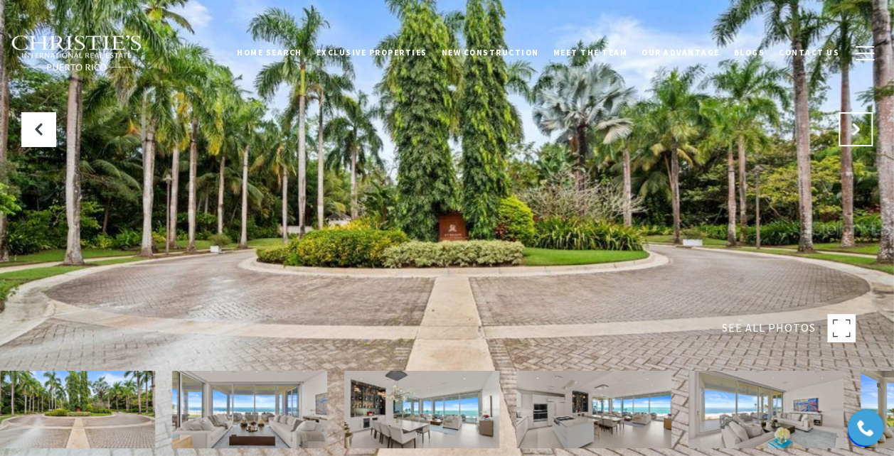
click at [856, 132] on icon "Next Slide" at bounding box center [855, 129] width 14 height 14
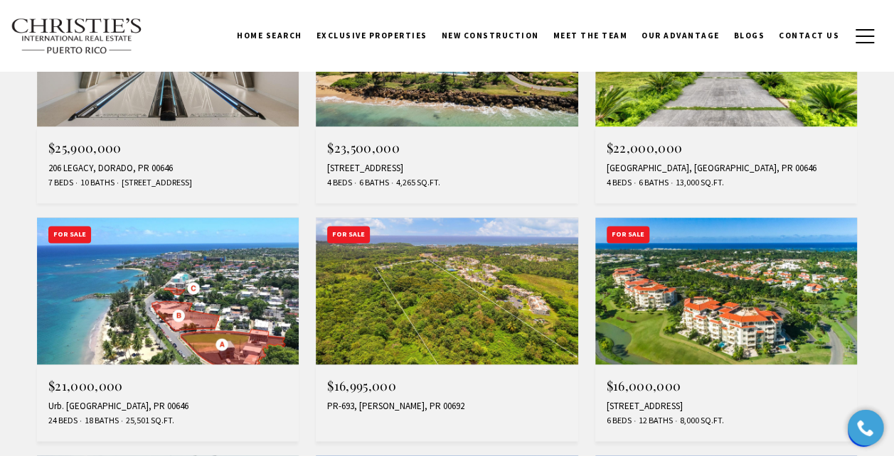
scroll to position [711, 0]
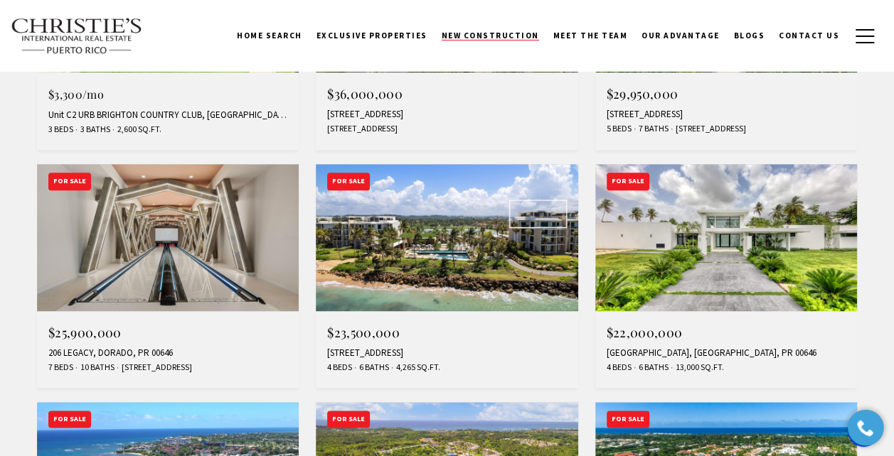
click at [507, 38] on span "New Construction" at bounding box center [489, 36] width 97 height 10
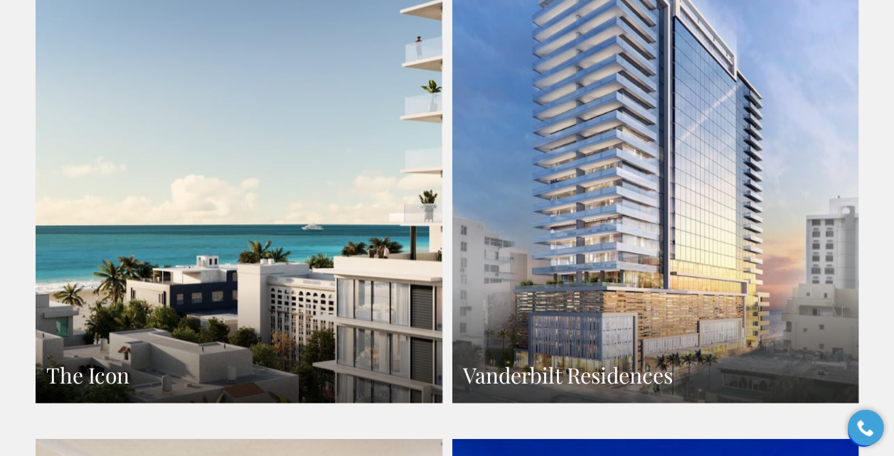
scroll to position [1137, 0]
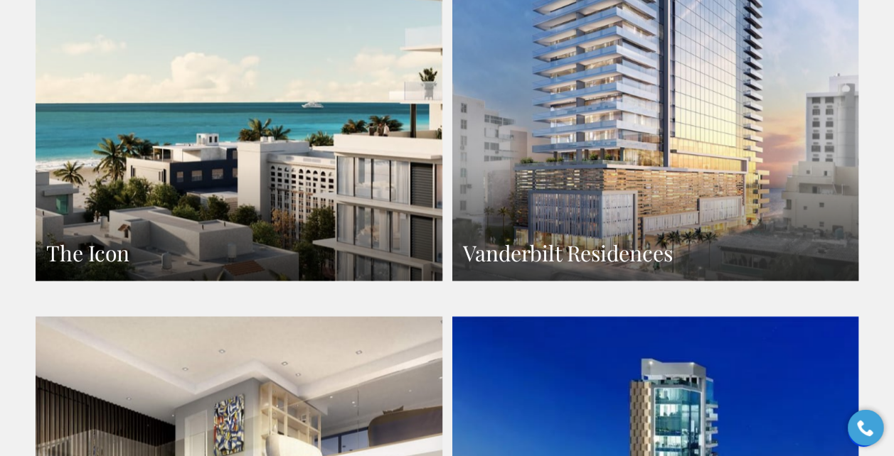
click at [600, 154] on link "Vanderbilt Residences" at bounding box center [655, 33] width 407 height 496
click at [283, 239] on h3 "The Icon" at bounding box center [238, 253] width 385 height 28
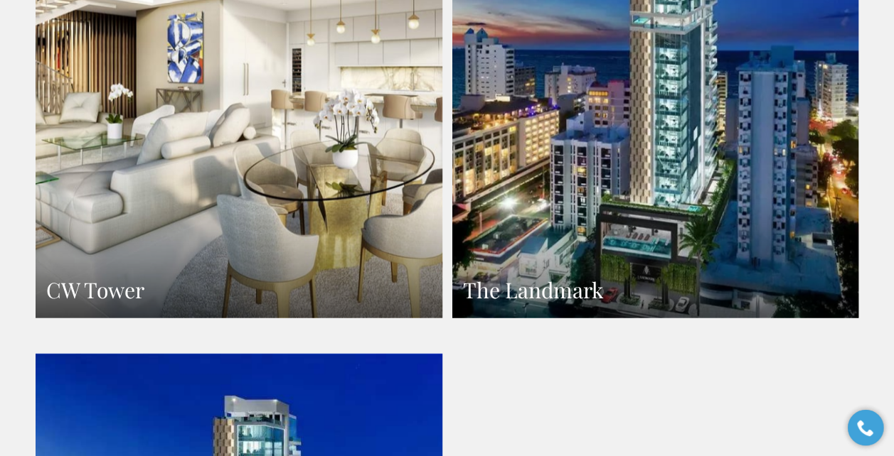
scroll to position [1635, 0]
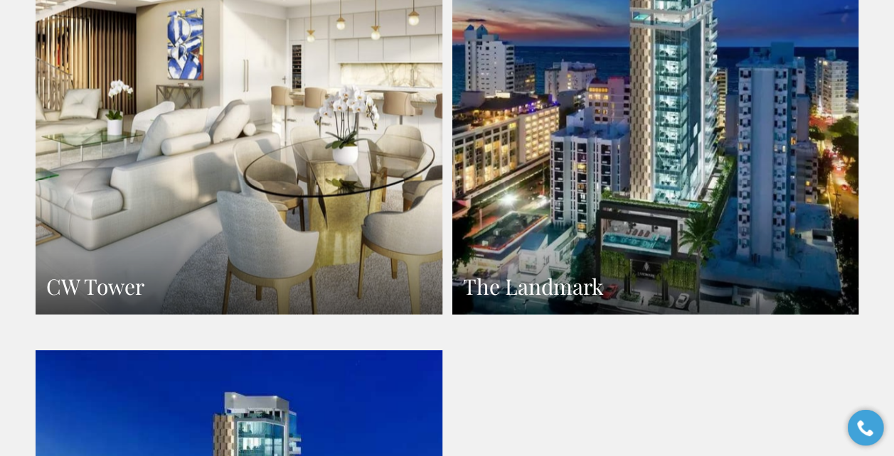
click at [682, 174] on link "The Landmark" at bounding box center [655, 67] width 407 height 496
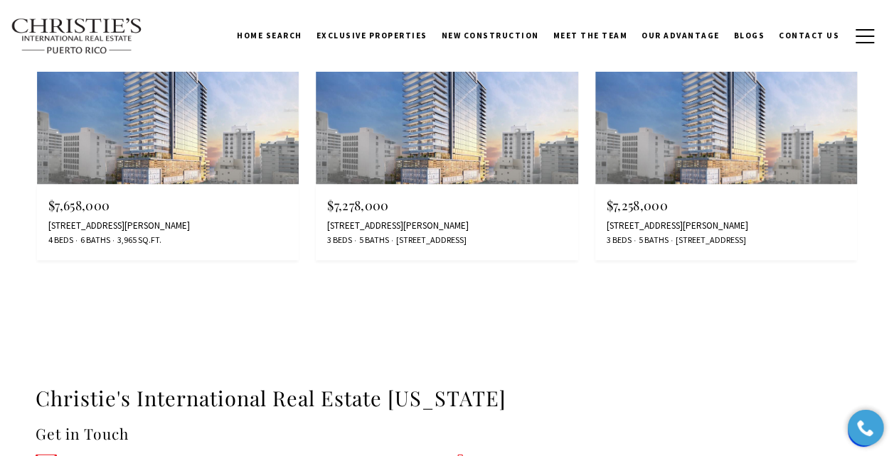
scroll to position [3412, 0]
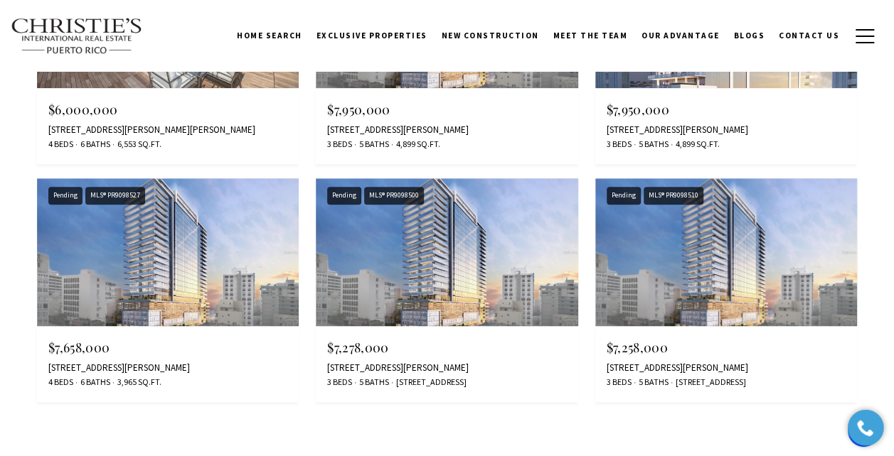
click at [160, 267] on img at bounding box center [168, 251] width 262 height 147
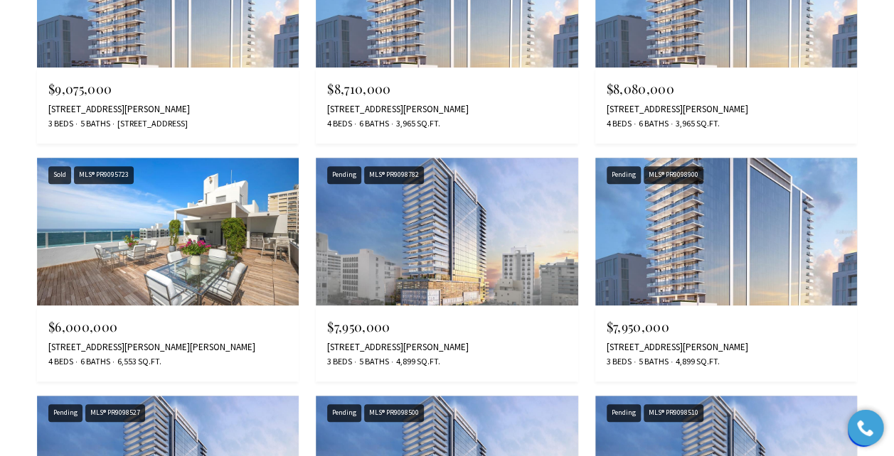
scroll to position [3199, 0]
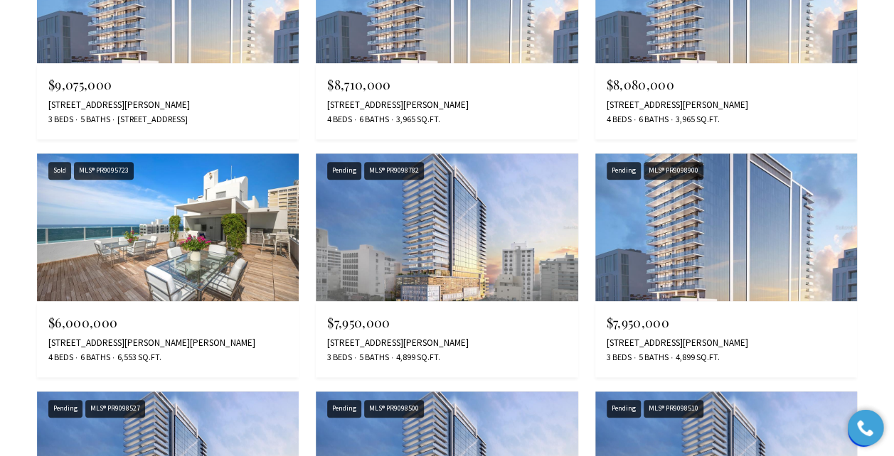
click at [178, 242] on img at bounding box center [168, 227] width 262 height 147
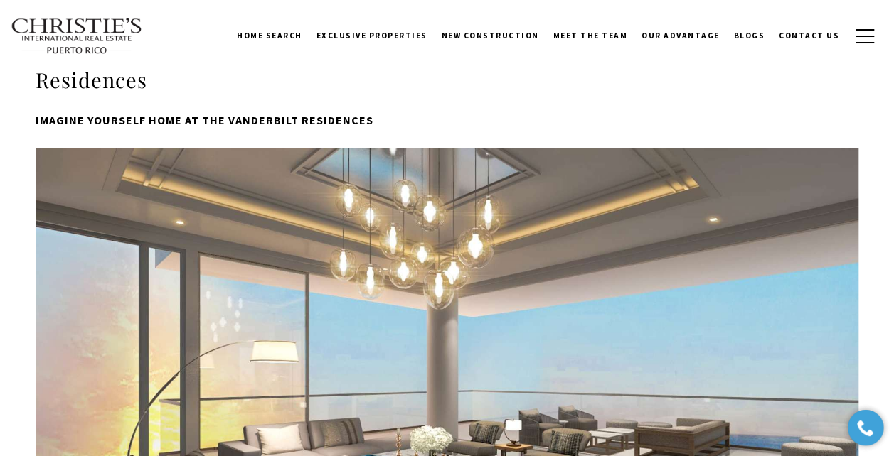
scroll to position [427, 0]
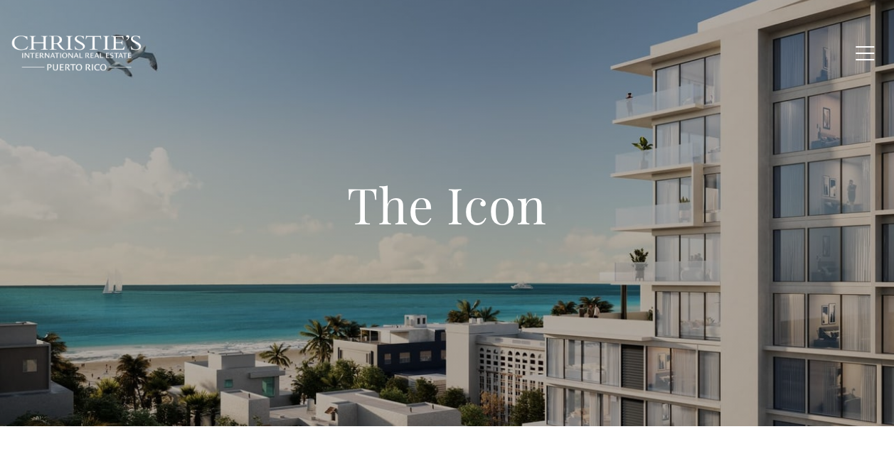
type input "**********"
type input "*********"
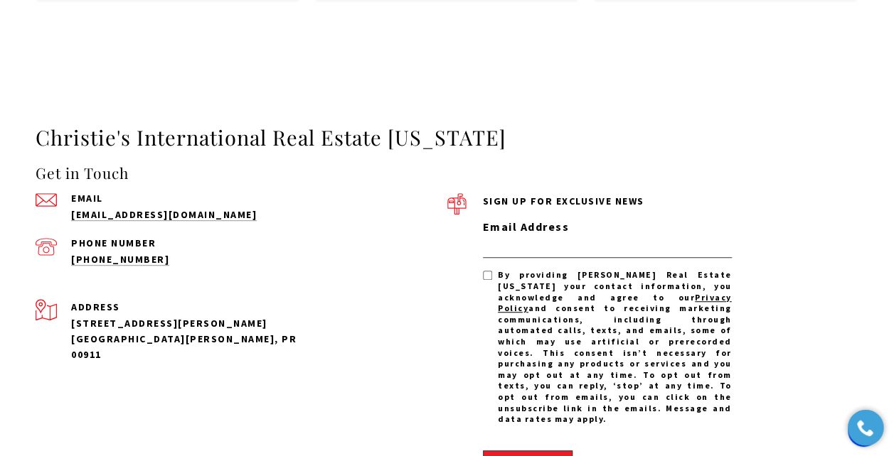
scroll to position [8389, 0]
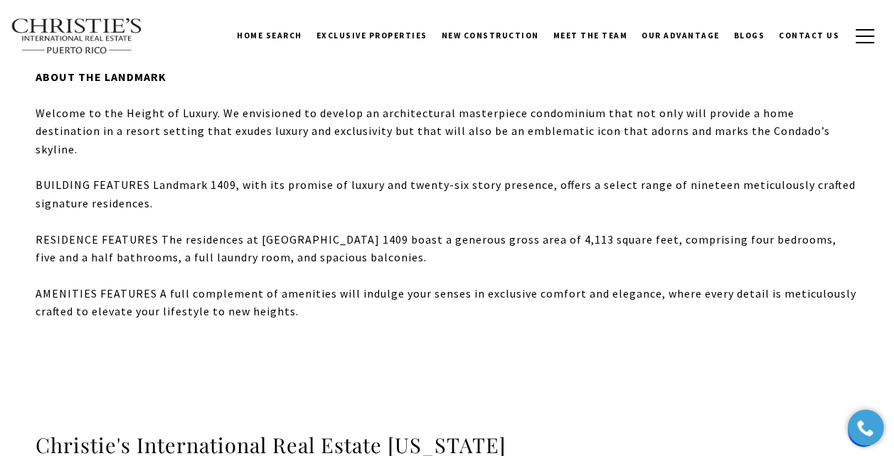
scroll to position [71, 0]
